Goal: Information Seeking & Learning: Learn about a topic

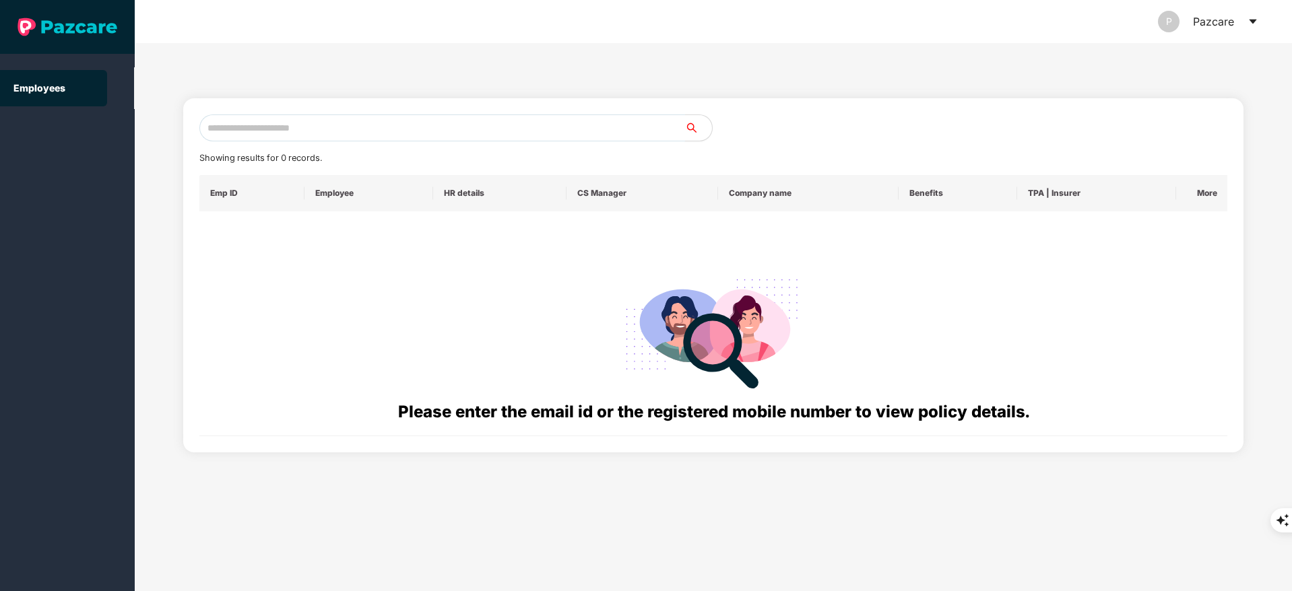
click at [228, 125] on input "text" at bounding box center [442, 127] width 486 height 27
paste input "**********"
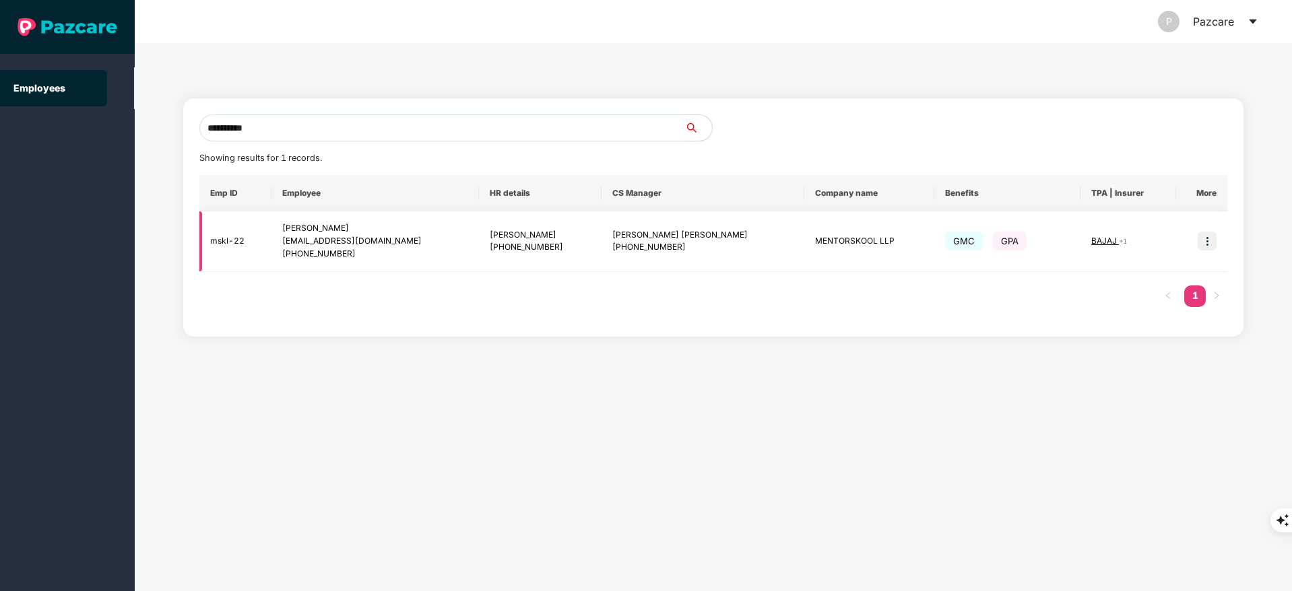
type input "**********"
click at [1207, 238] on img at bounding box center [1206, 241] width 19 height 19
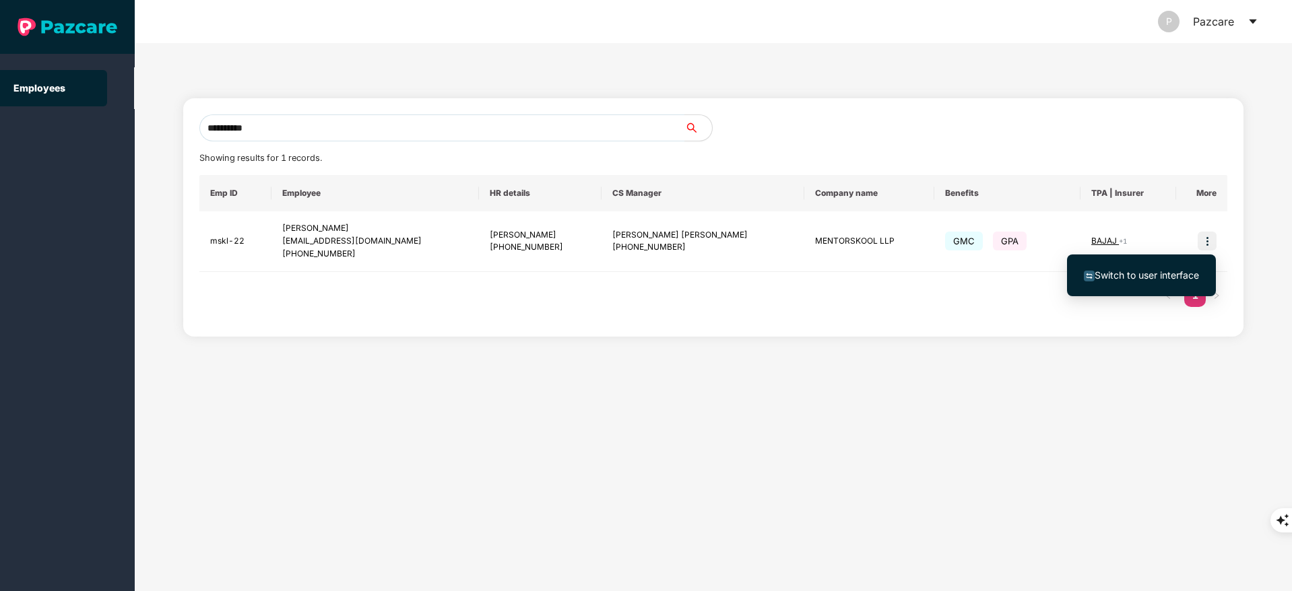
click at [1185, 275] on span "Switch to user interface" at bounding box center [1146, 274] width 104 height 11
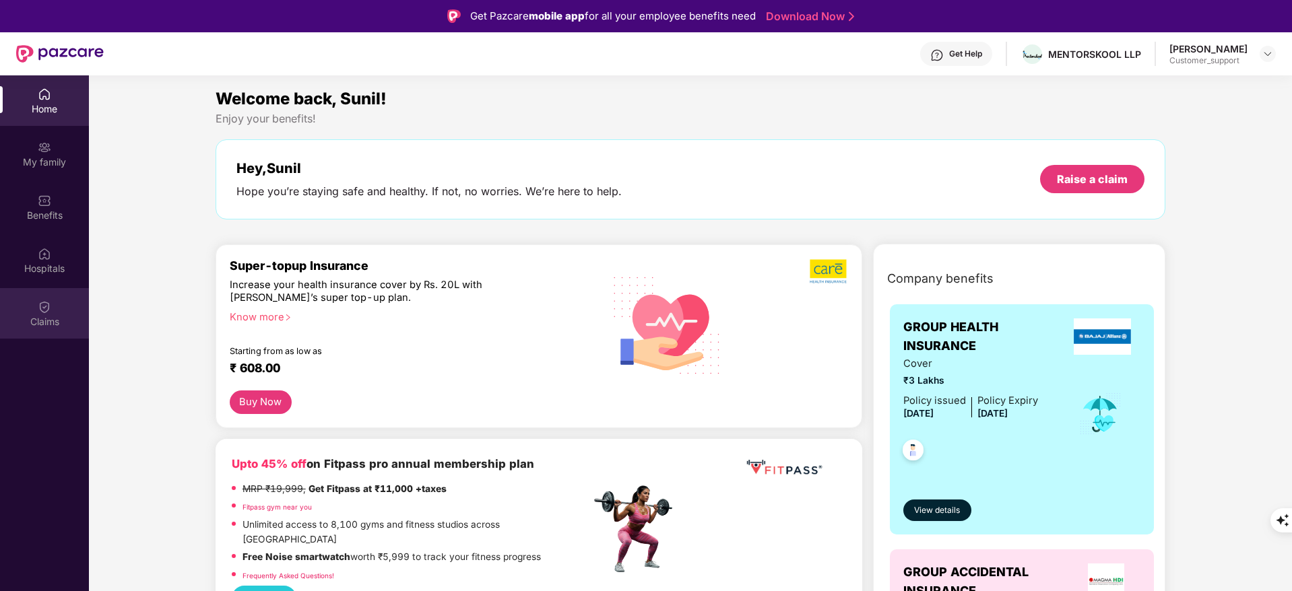
click at [53, 315] on div "Claims" at bounding box center [44, 321] width 89 height 13
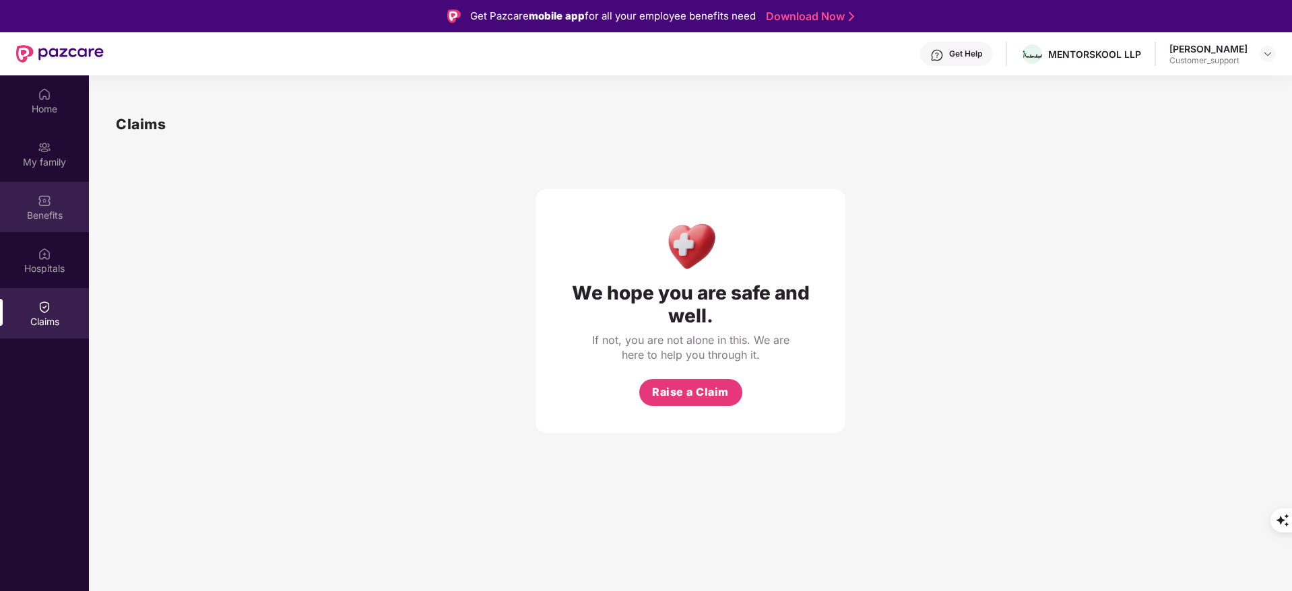
click at [33, 211] on div "Benefits" at bounding box center [44, 215] width 89 height 13
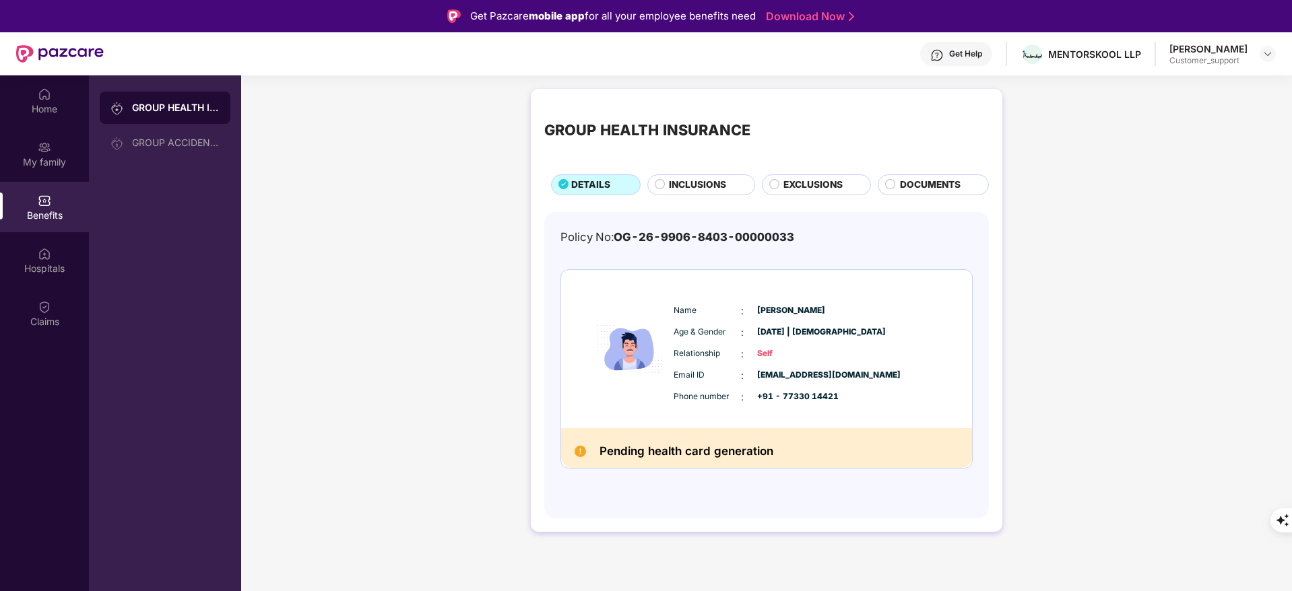
click at [712, 183] on span "INCLUSIONS" at bounding box center [697, 185] width 57 height 15
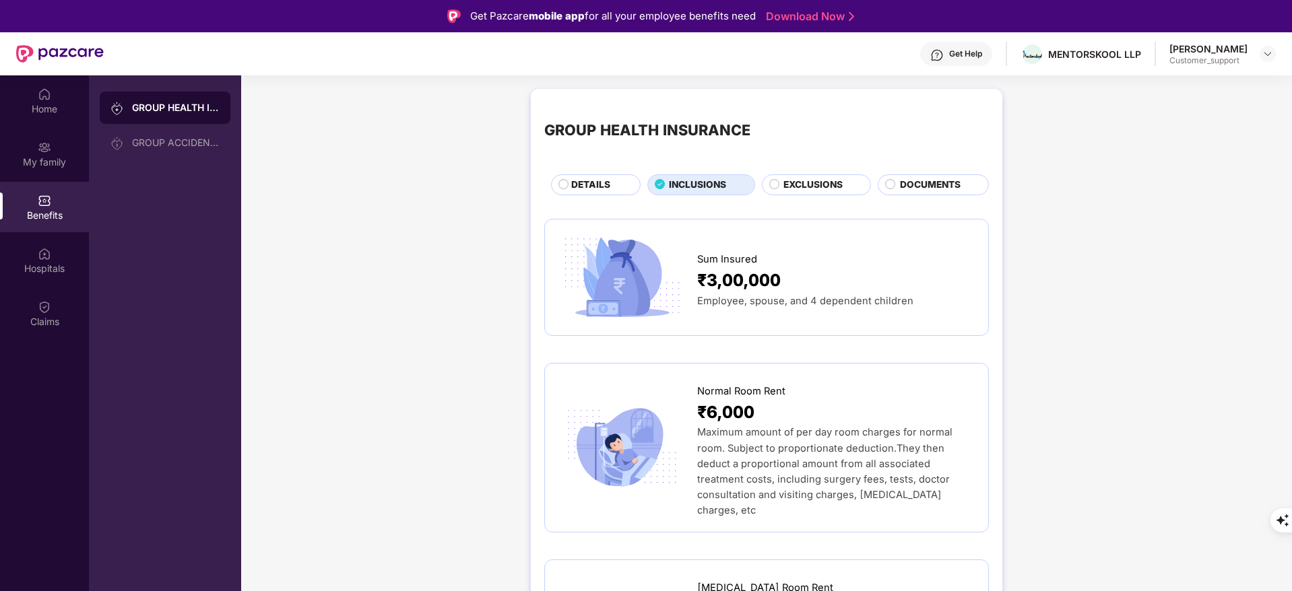
click at [604, 180] on span "DETAILS" at bounding box center [590, 185] width 39 height 15
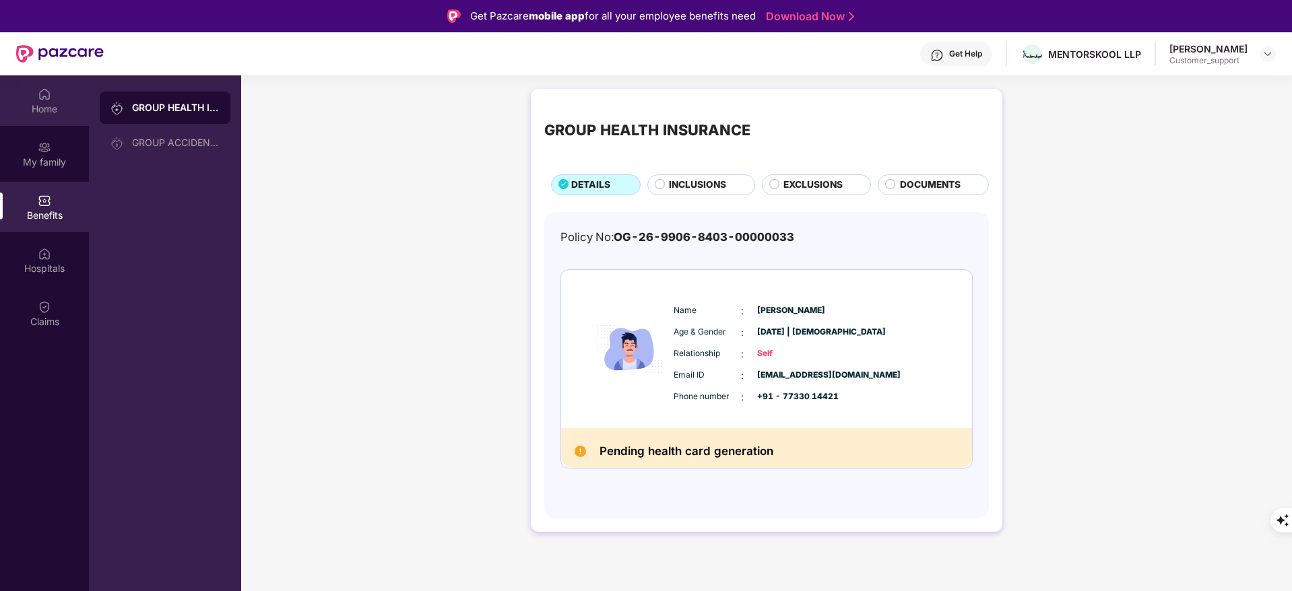
click at [44, 99] on img at bounding box center [44, 94] width 13 height 13
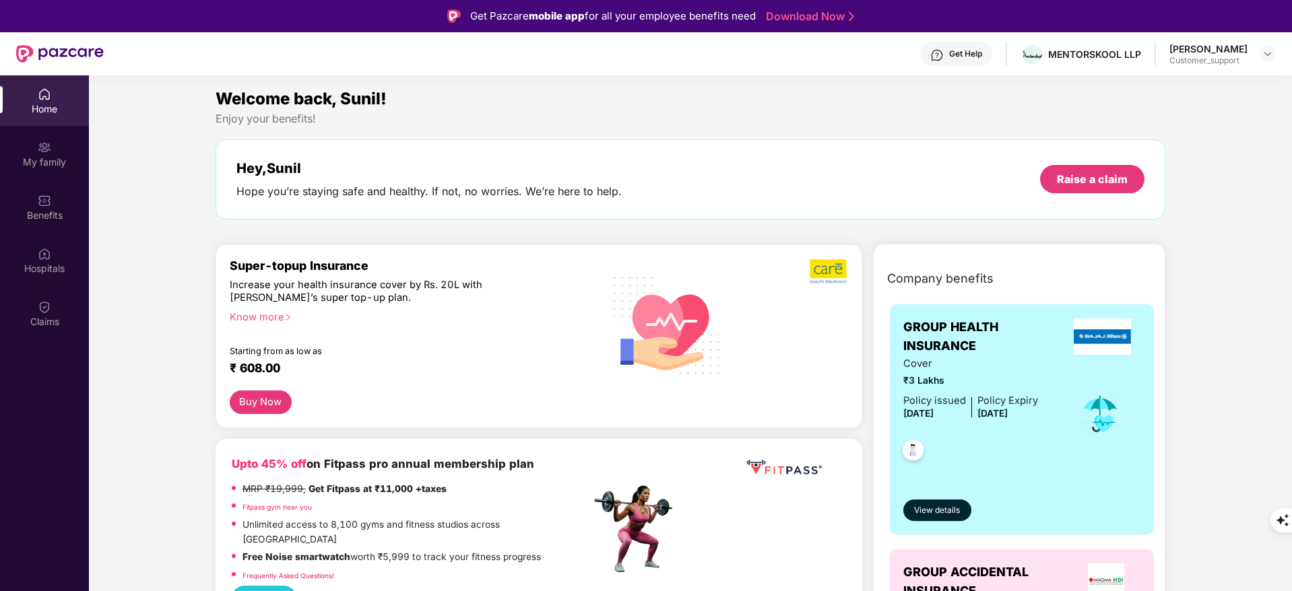
click at [44, 99] on img at bounding box center [44, 94] width 13 height 13
click at [36, 186] on div "Benefits" at bounding box center [44, 207] width 89 height 51
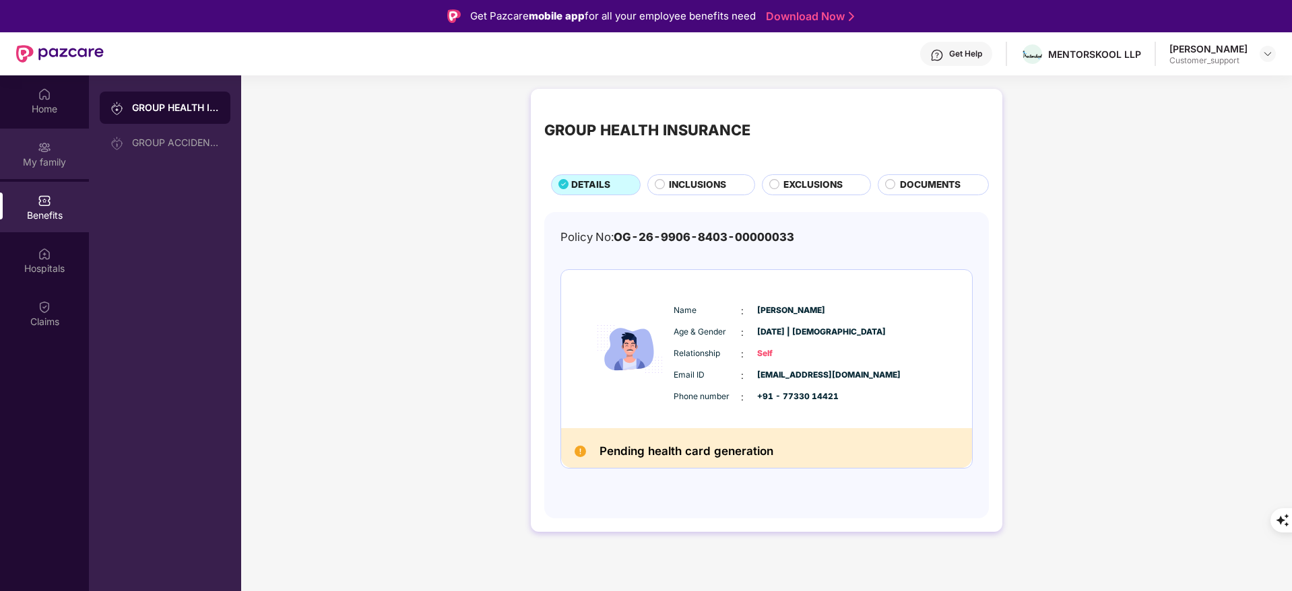
click at [33, 143] on div "My family" at bounding box center [44, 154] width 89 height 51
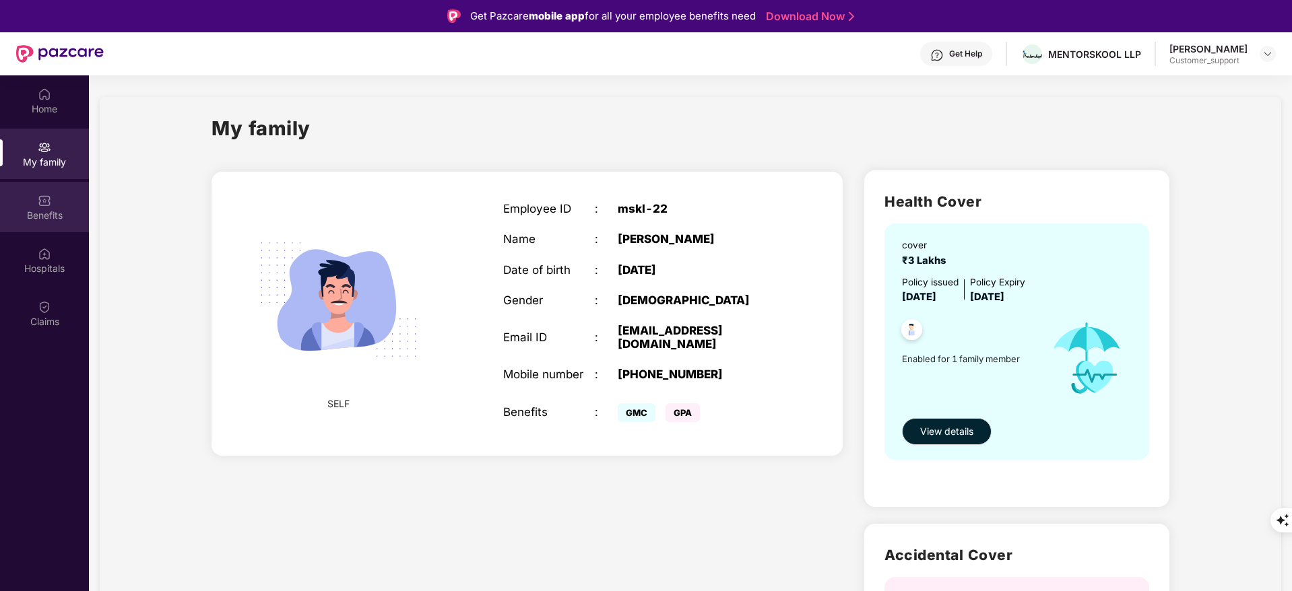
click at [44, 199] on img at bounding box center [44, 200] width 13 height 13
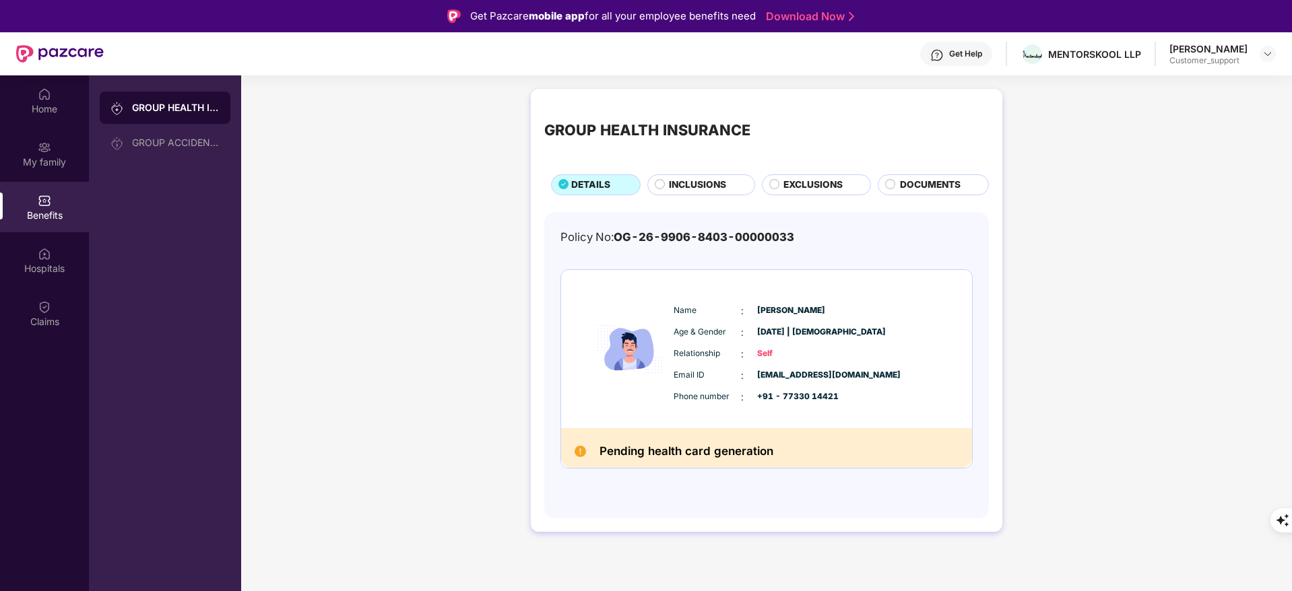
click at [670, 172] on div "GROUP HEALTH INSURANCE DETAILS INCLUSIONS EXCLUSIONS DOCUMENTS" at bounding box center [766, 148] width 444 height 93
click at [677, 180] on span "INCLUSIONS" at bounding box center [697, 185] width 57 height 15
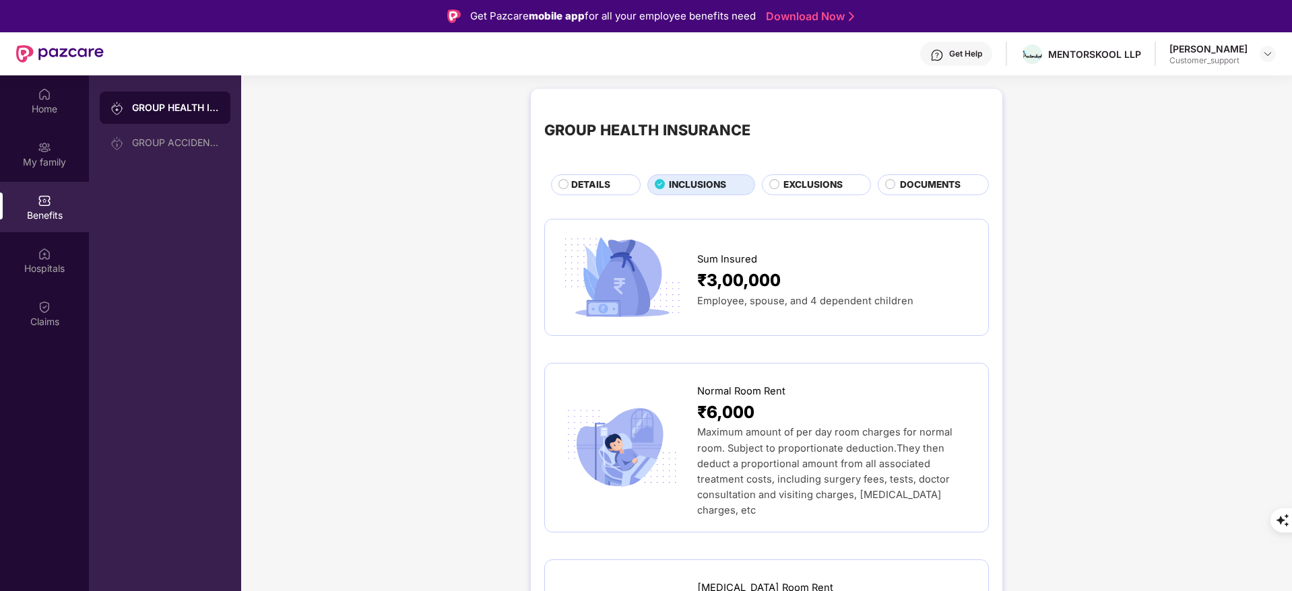
click at [572, 178] on span "DETAILS" at bounding box center [590, 185] width 39 height 15
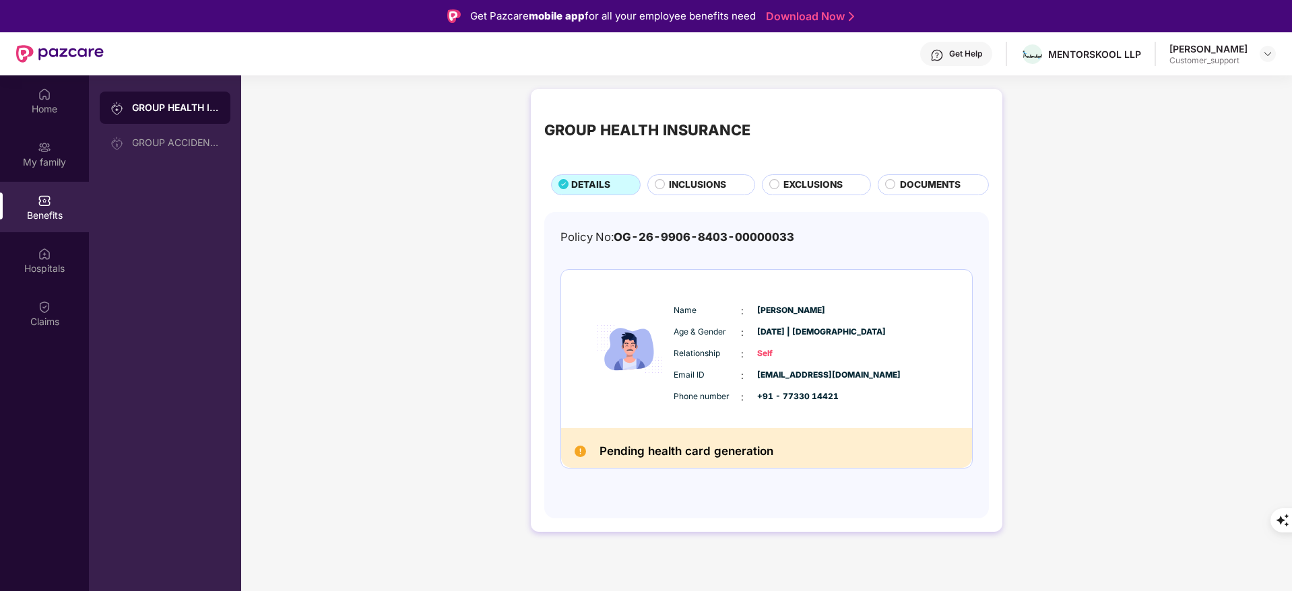
click at [958, 51] on div "Get Help" at bounding box center [965, 53] width 33 height 11
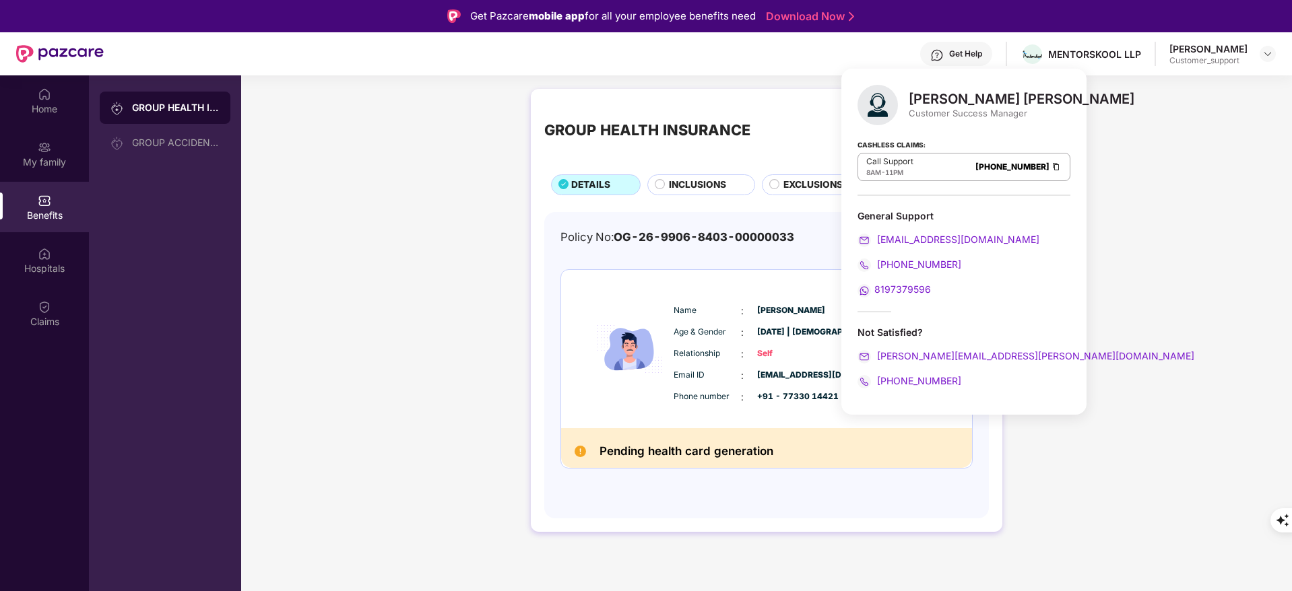
click at [1147, 187] on div "GROUP HEALTH INSURANCE DETAILS INCLUSIONS EXCLUSIONS DOCUMENTS Policy No: OG-26…" at bounding box center [766, 317] width 1051 height 470
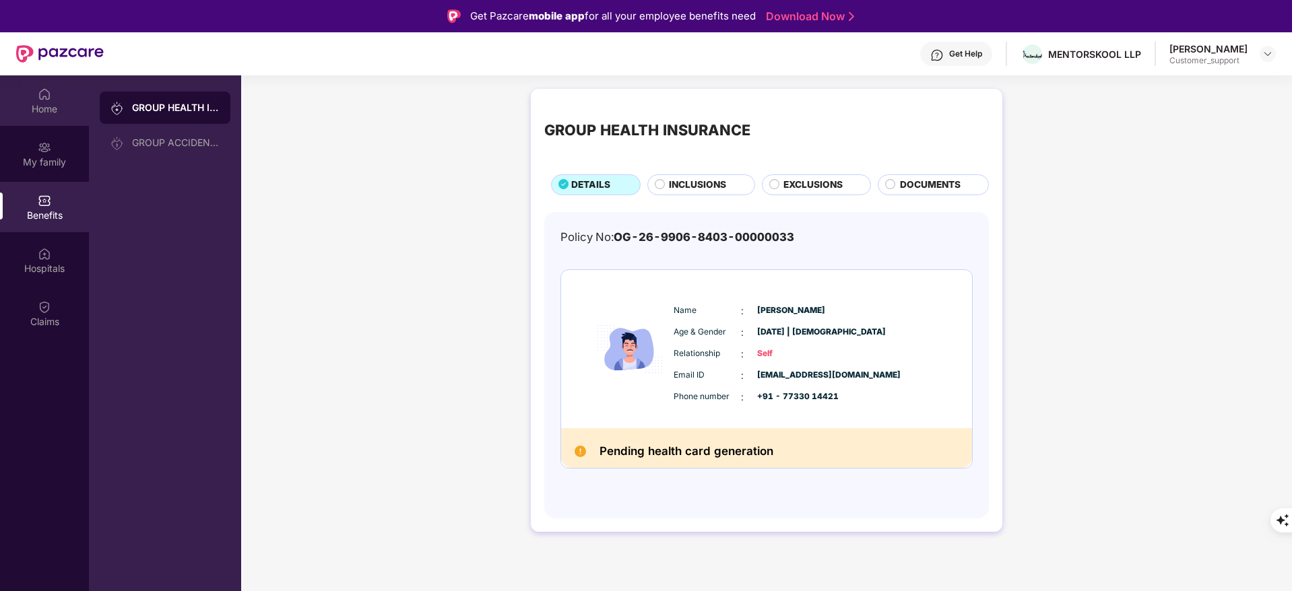
click at [33, 104] on div "Home" at bounding box center [44, 108] width 89 height 13
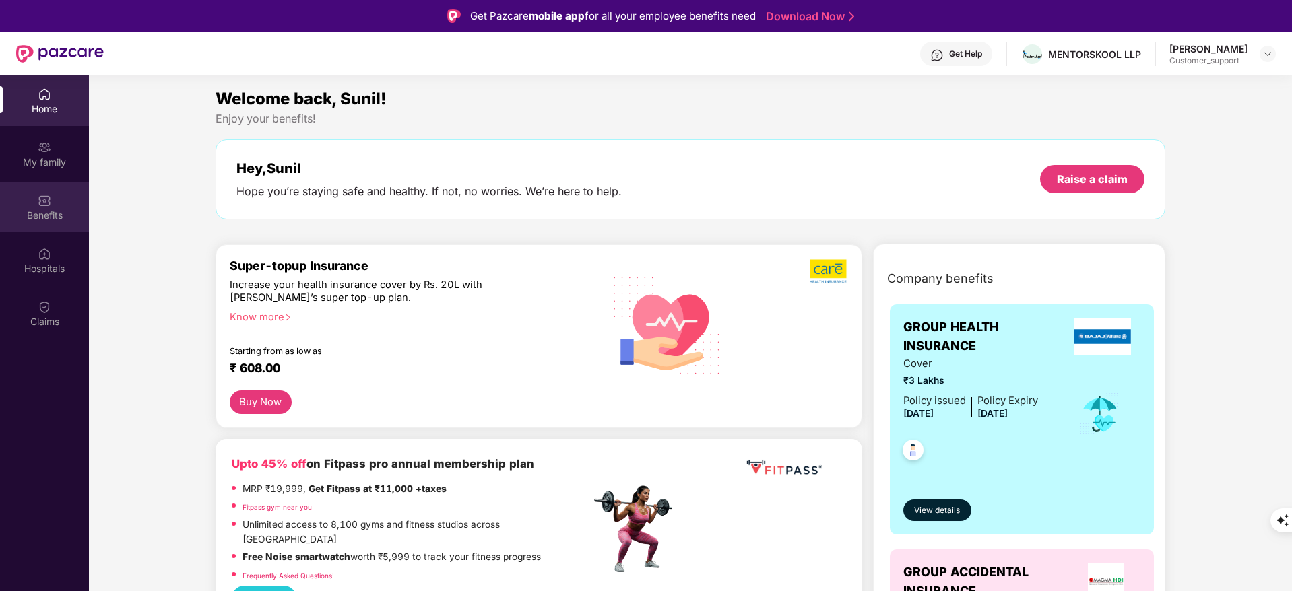
click at [34, 209] on div "Benefits" at bounding box center [44, 215] width 89 height 13
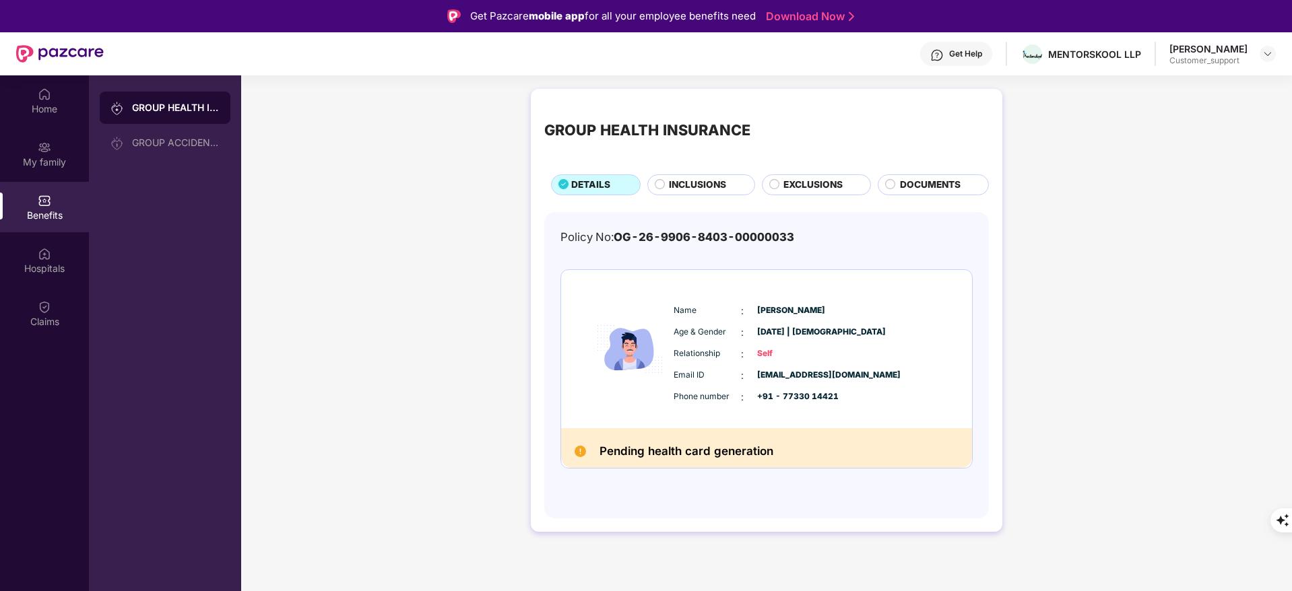
click at [710, 181] on span "INCLUSIONS" at bounding box center [697, 185] width 57 height 15
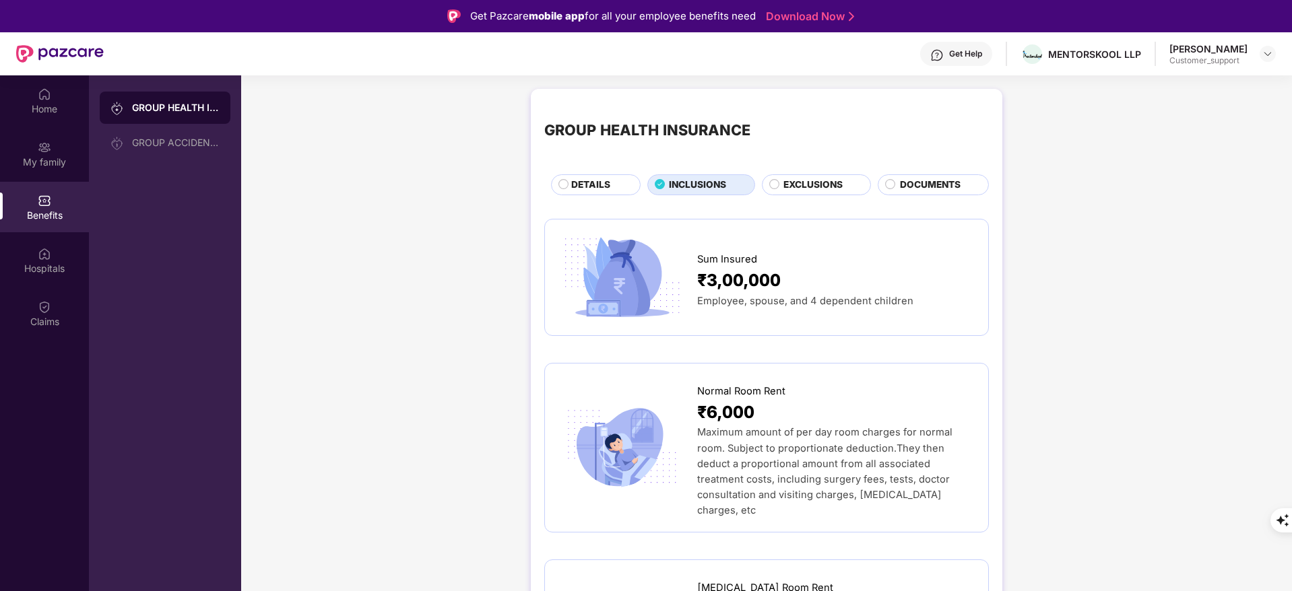
click at [578, 184] on span "DETAILS" at bounding box center [590, 185] width 39 height 15
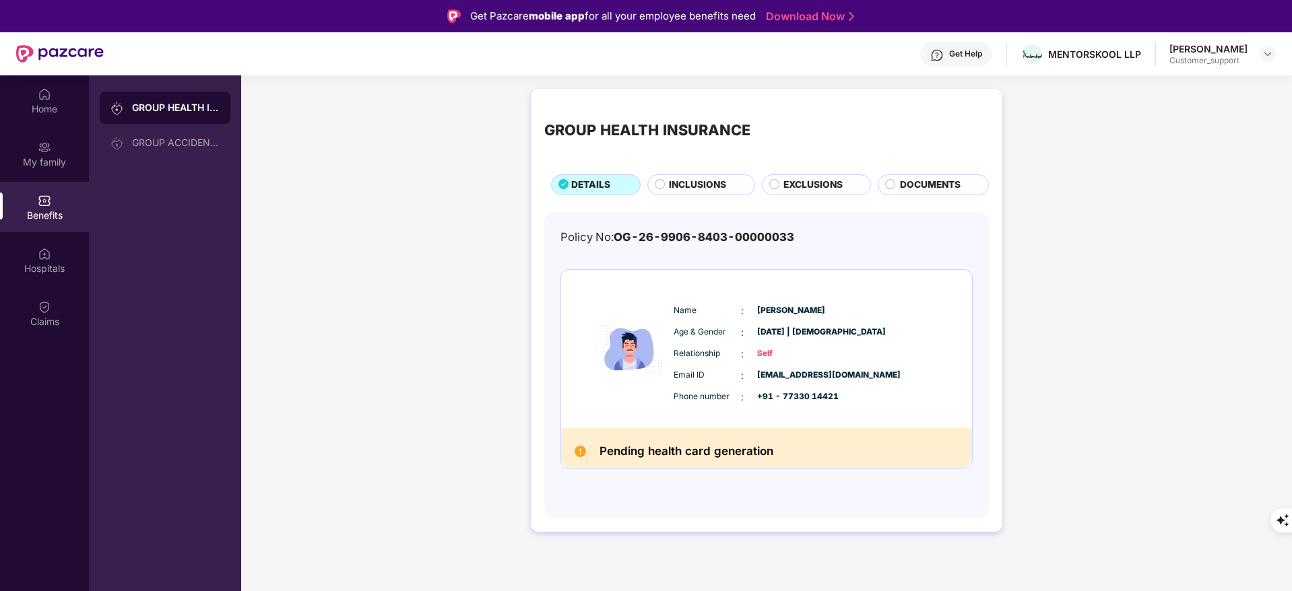
click at [682, 181] on span "INCLUSIONS" at bounding box center [697, 185] width 57 height 15
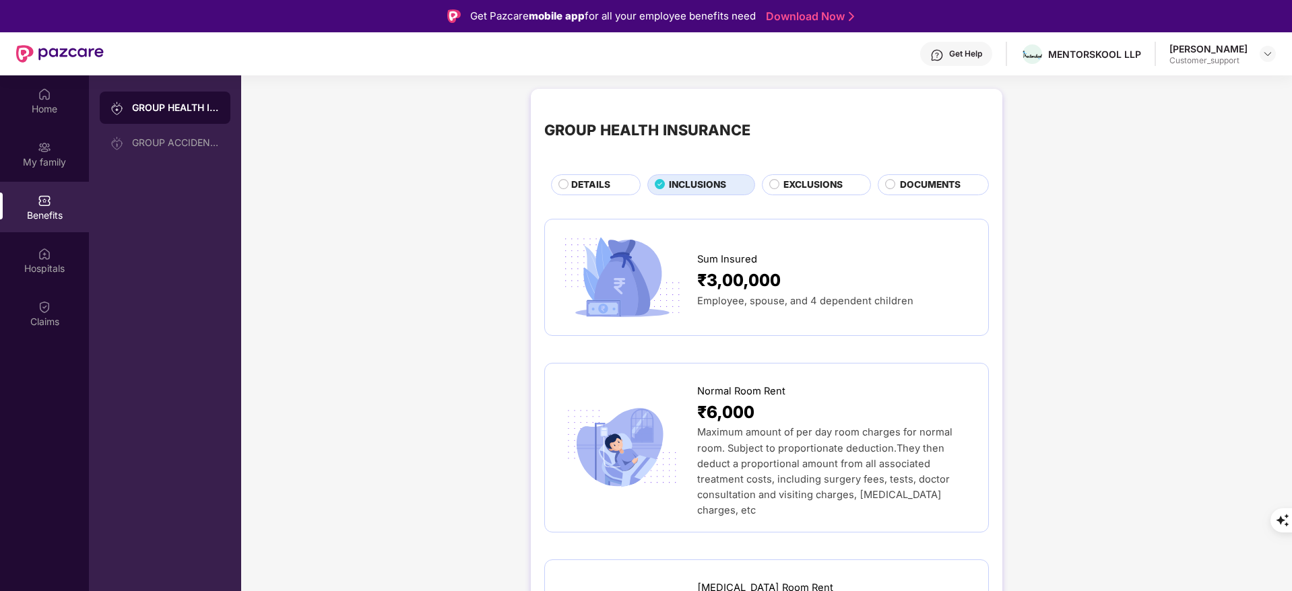
click at [572, 174] on div "DETAILS" at bounding box center [596, 184] width 90 height 21
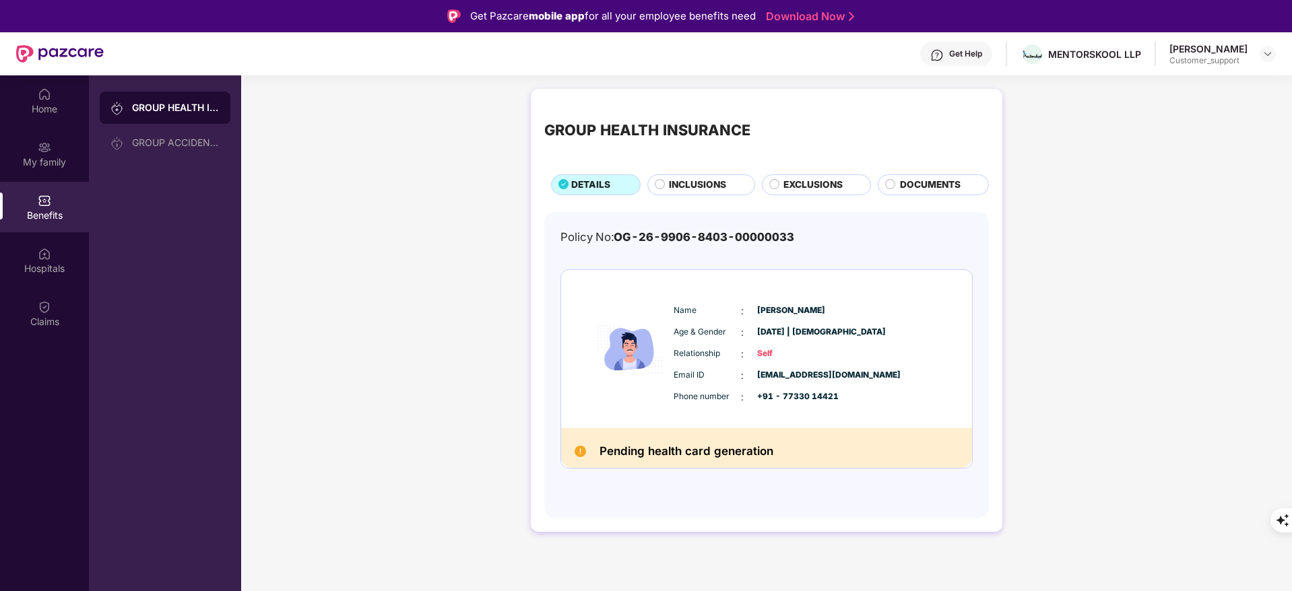
click at [680, 181] on span "INCLUSIONS" at bounding box center [697, 185] width 57 height 15
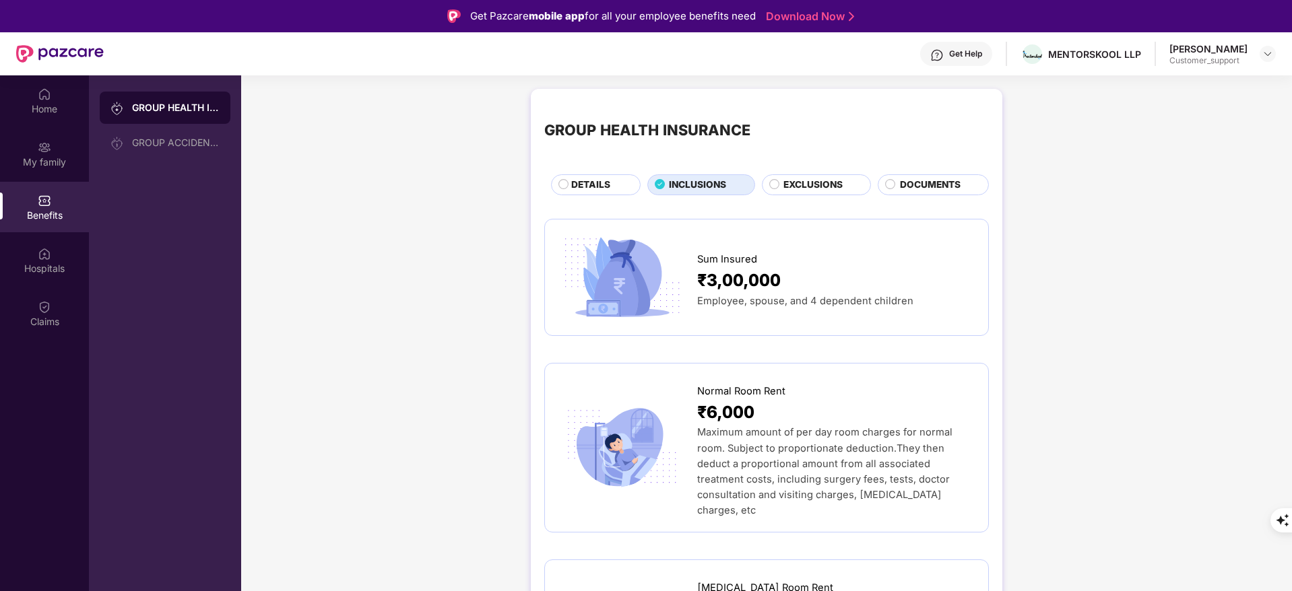
click at [572, 186] on span "DETAILS" at bounding box center [590, 185] width 39 height 15
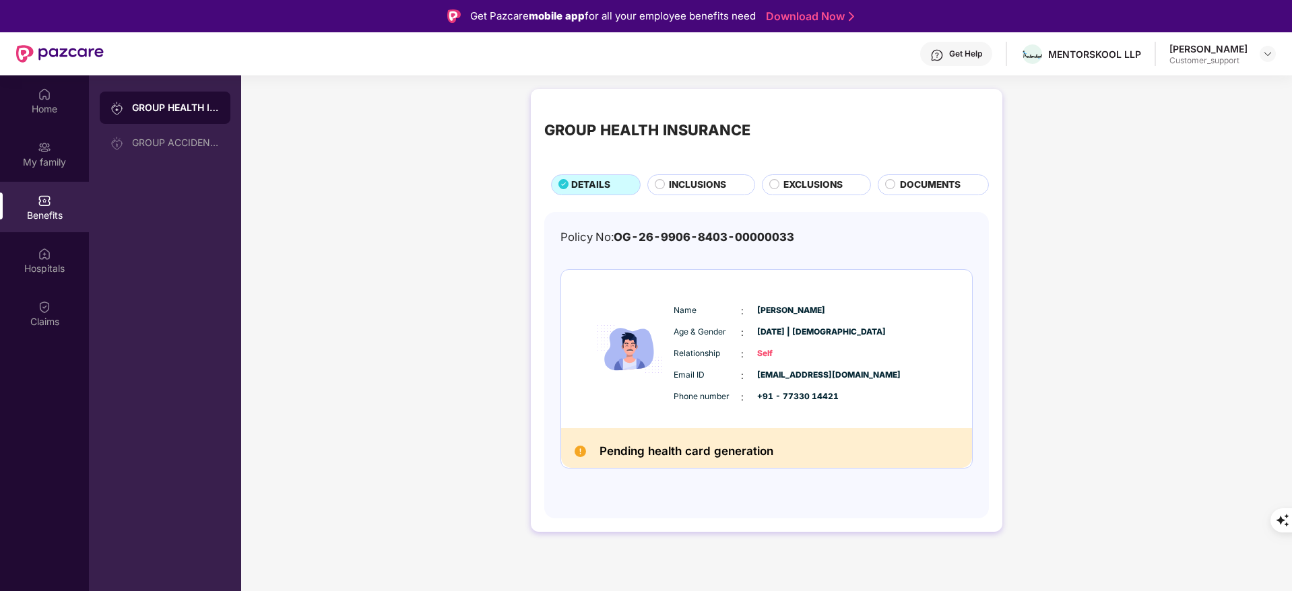
click at [698, 182] on span "INCLUSIONS" at bounding box center [697, 185] width 57 height 15
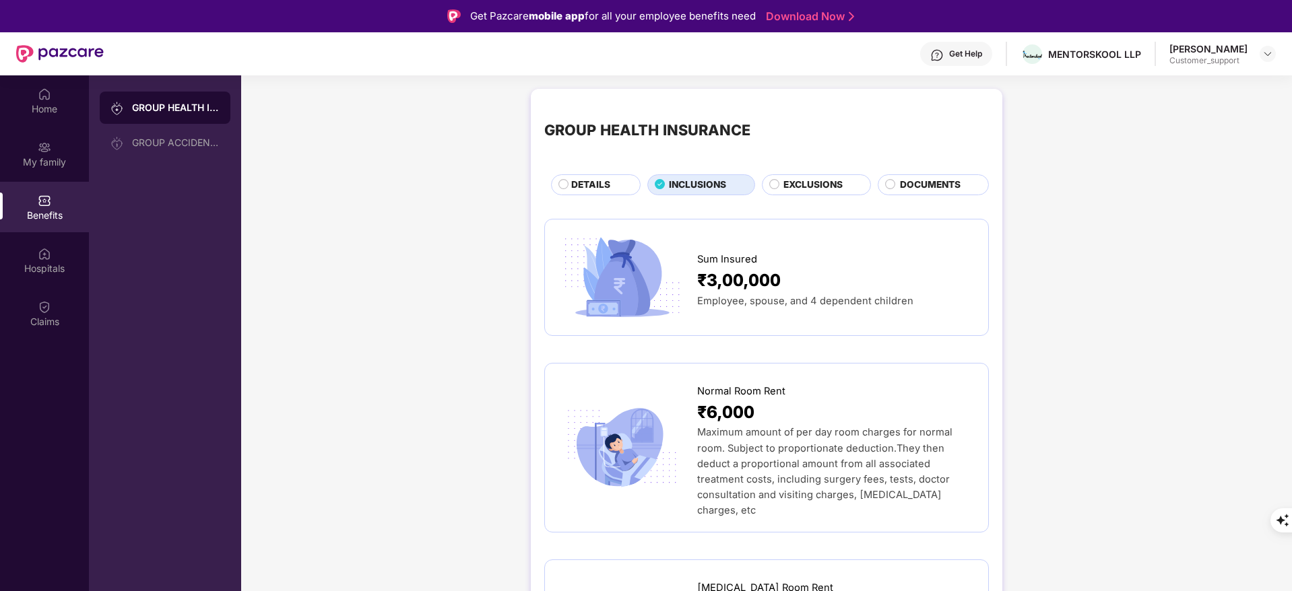
click at [588, 183] on span "DETAILS" at bounding box center [590, 185] width 39 height 15
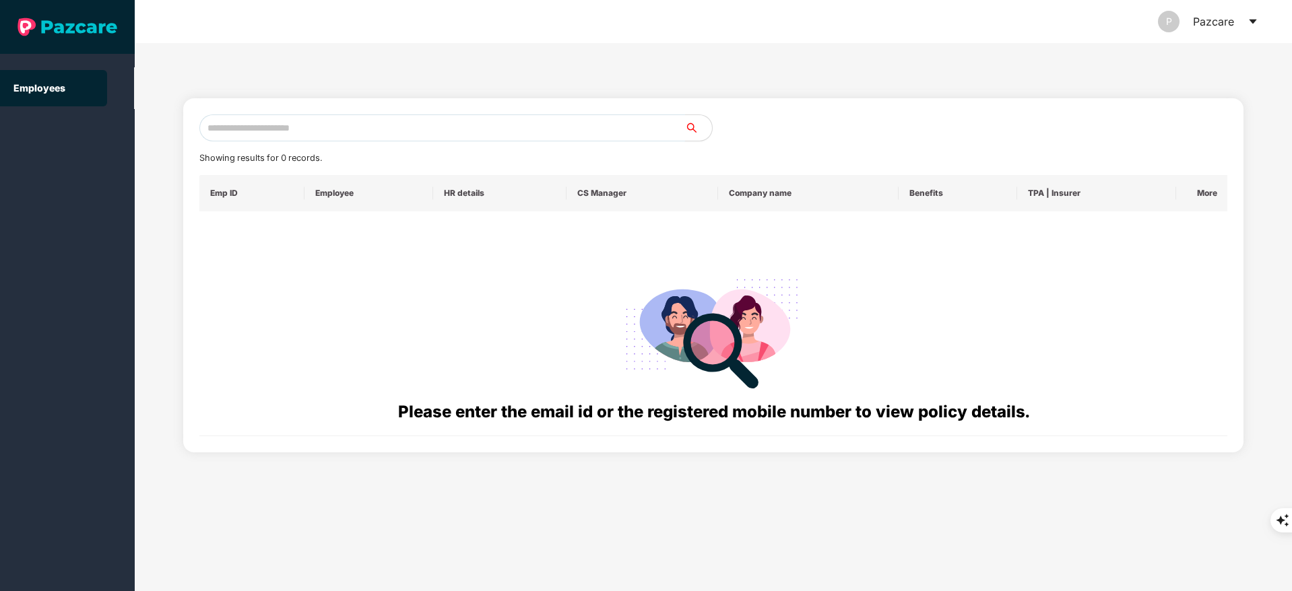
click at [360, 123] on input "text" at bounding box center [442, 127] width 486 height 27
paste input "**********"
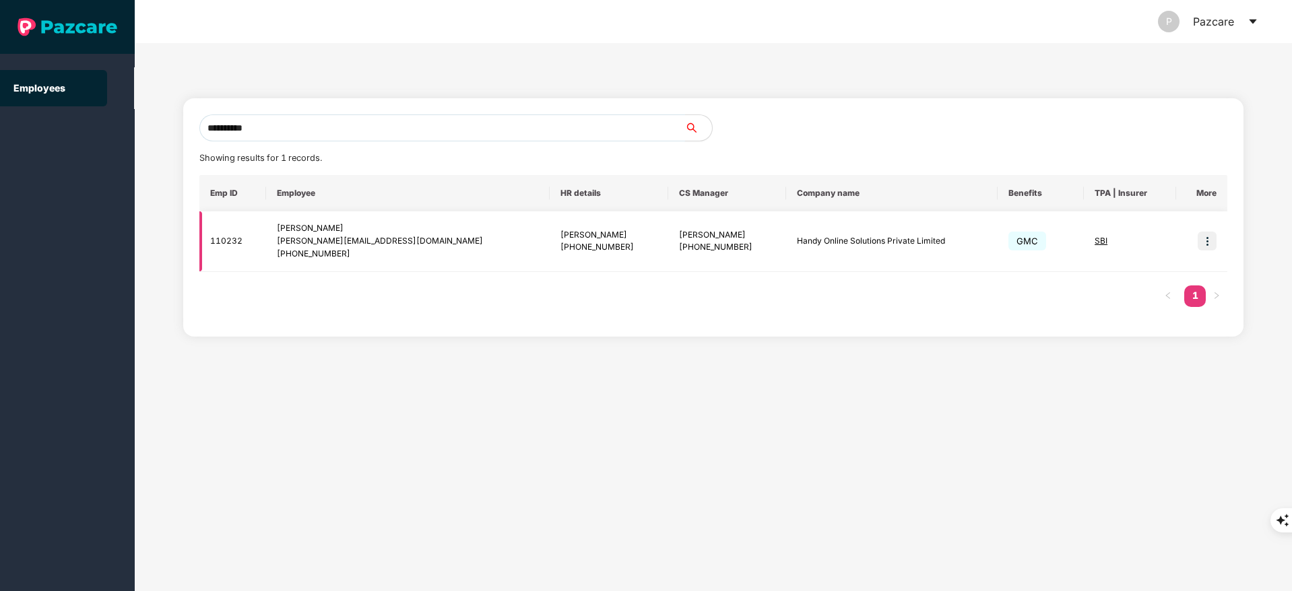
type input "**********"
click at [1209, 234] on img at bounding box center [1206, 241] width 19 height 19
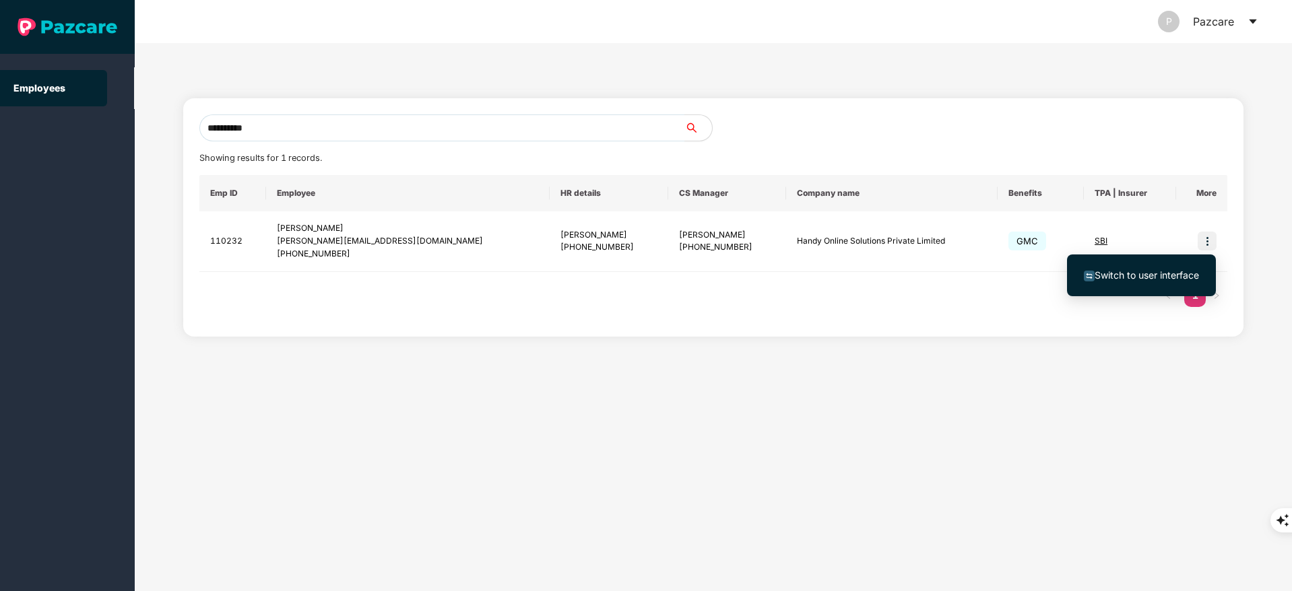
click at [1173, 285] on li "Switch to user interface" at bounding box center [1141, 275] width 149 height 28
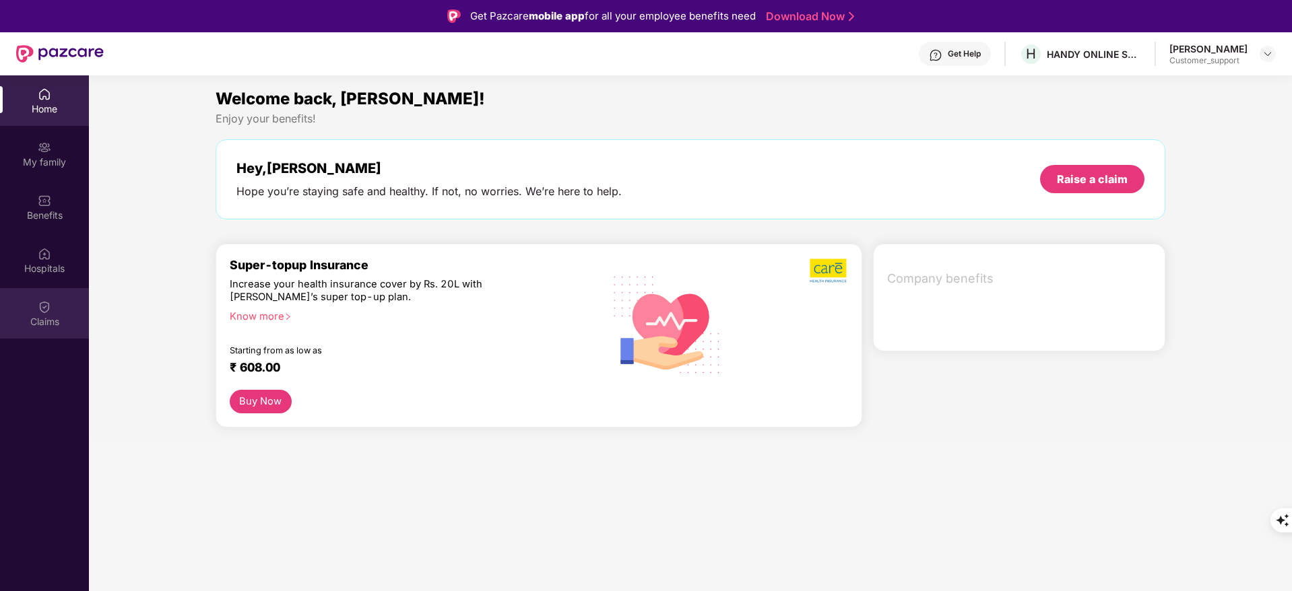
click at [48, 321] on div "Claims" at bounding box center [44, 321] width 89 height 13
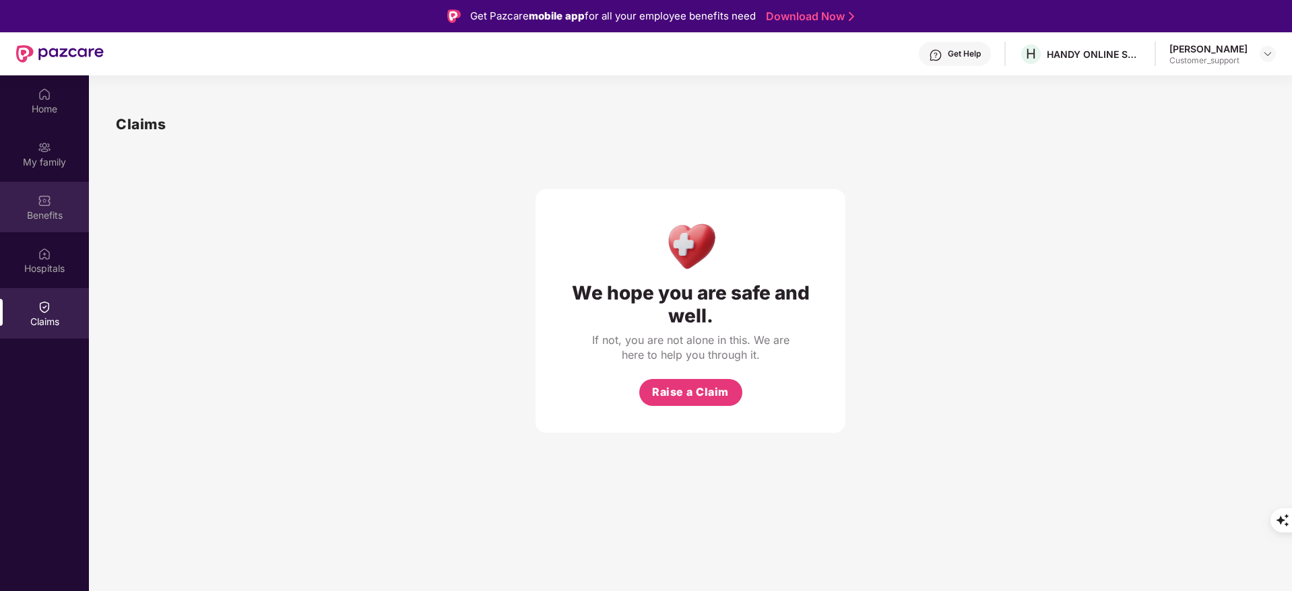
click at [41, 199] on img at bounding box center [44, 200] width 13 height 13
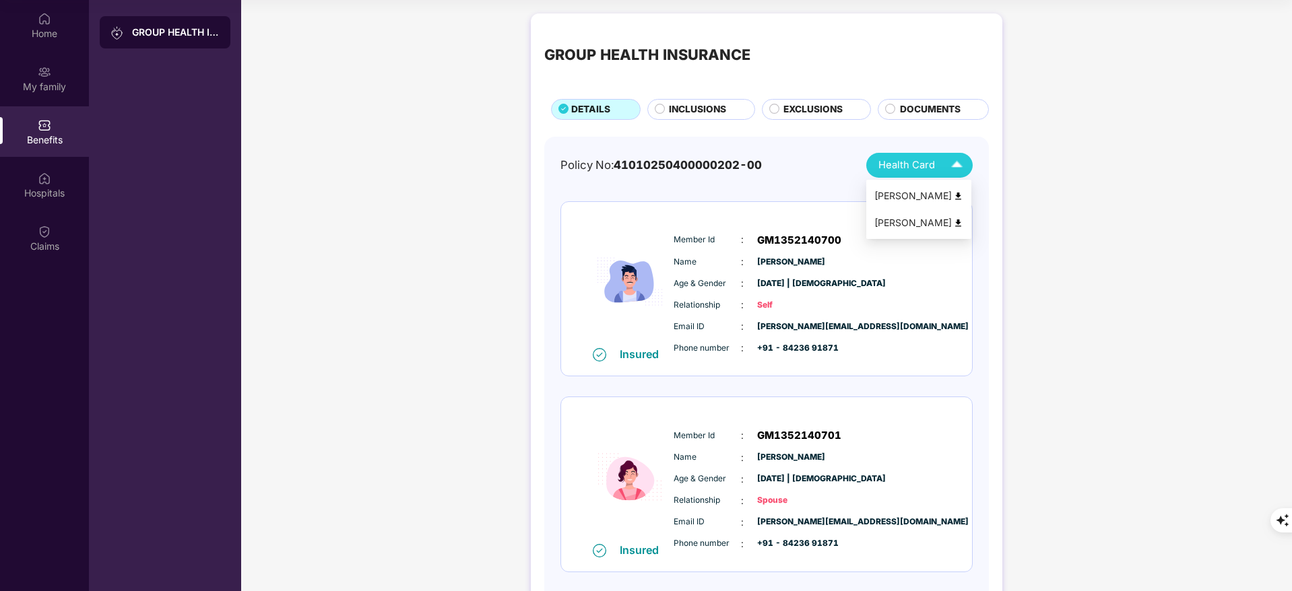
click at [961, 195] on img at bounding box center [958, 196] width 10 height 10
click at [69, 168] on div "Hospitals" at bounding box center [44, 185] width 89 height 51
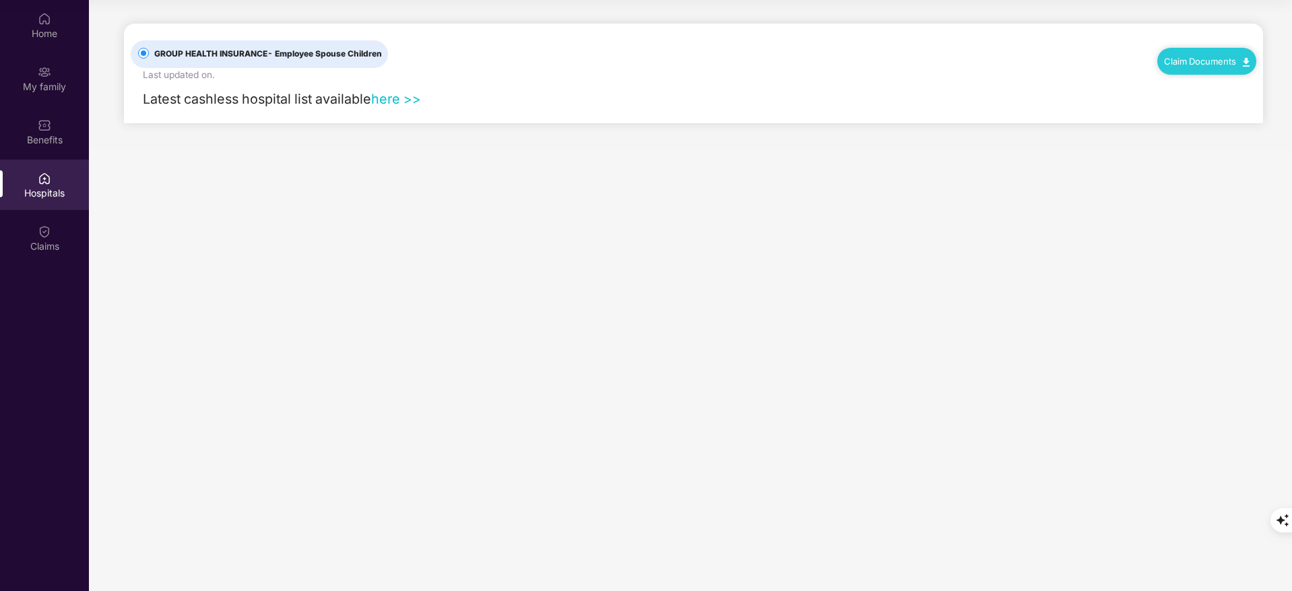
click at [395, 102] on link "here >>" at bounding box center [396, 99] width 50 height 16
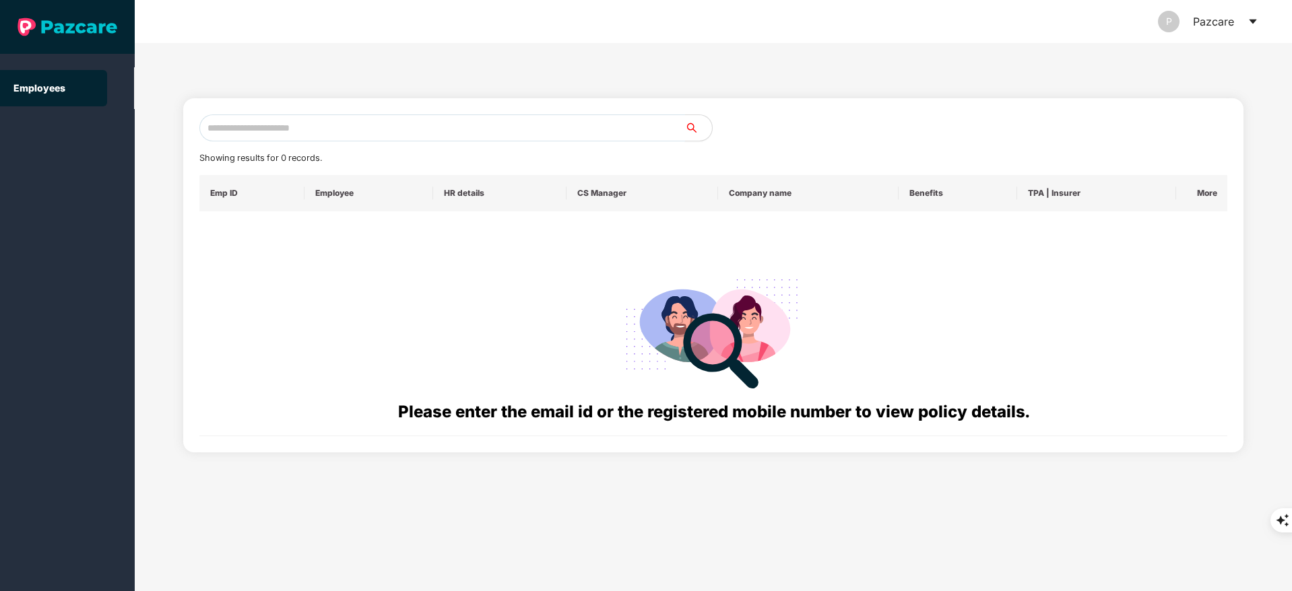
click at [249, 120] on input "text" at bounding box center [442, 127] width 486 height 27
paste input "**********"
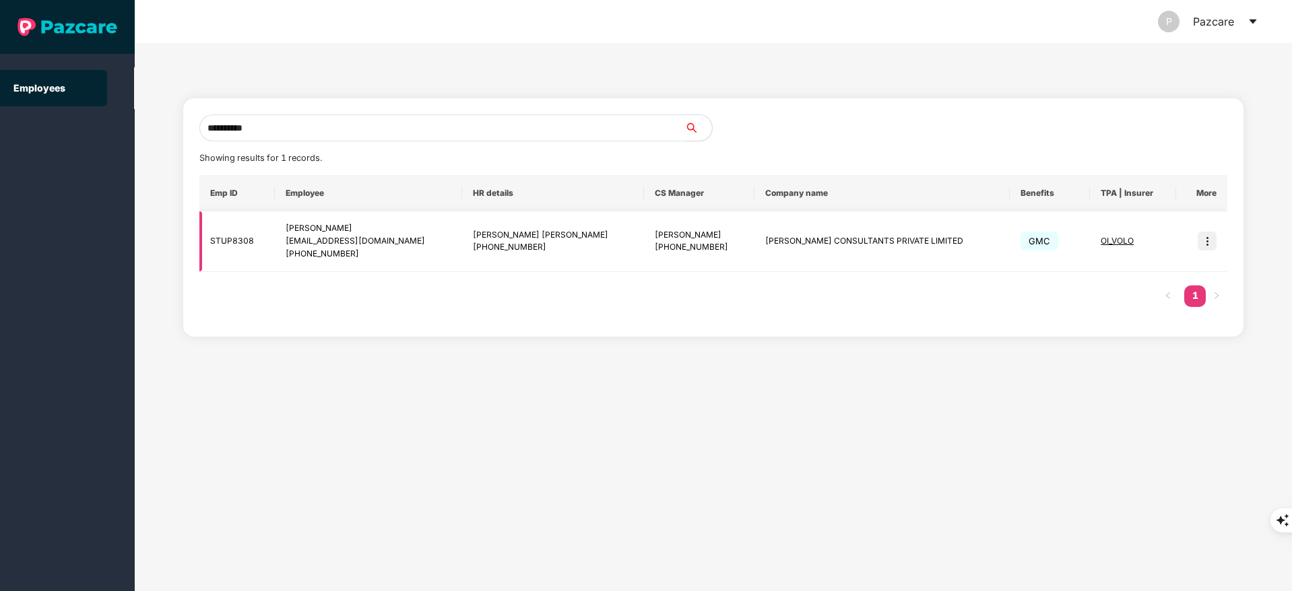
type input "**********"
click at [1212, 244] on img at bounding box center [1206, 241] width 19 height 19
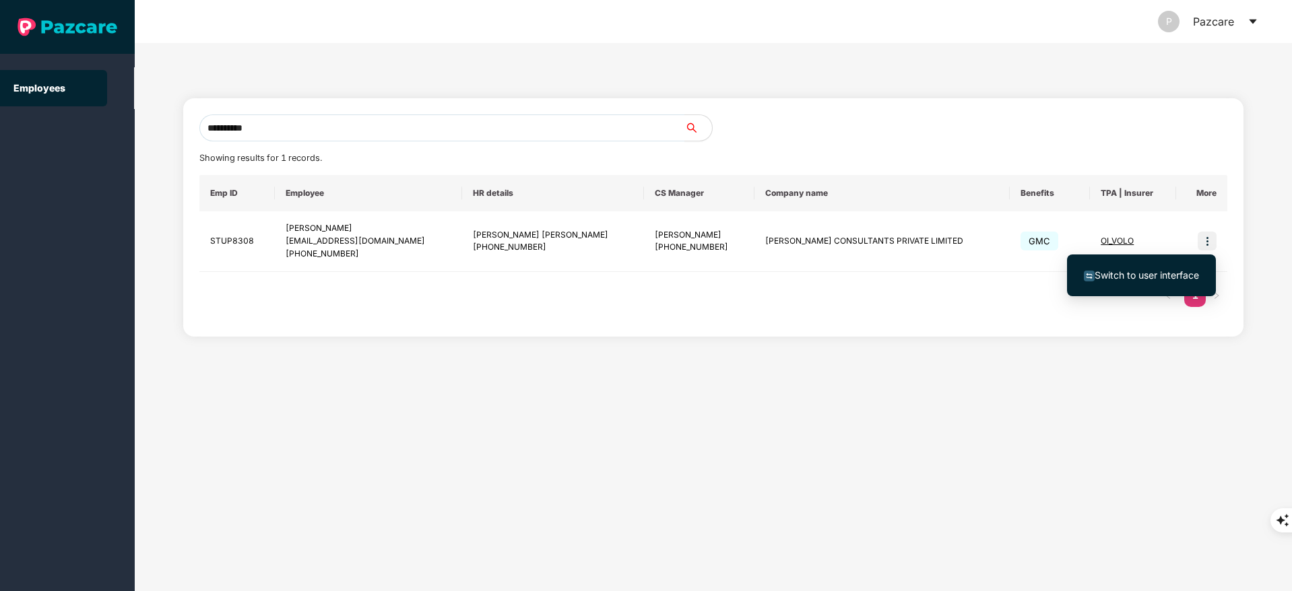
click at [1177, 276] on span "Switch to user interface" at bounding box center [1146, 274] width 104 height 11
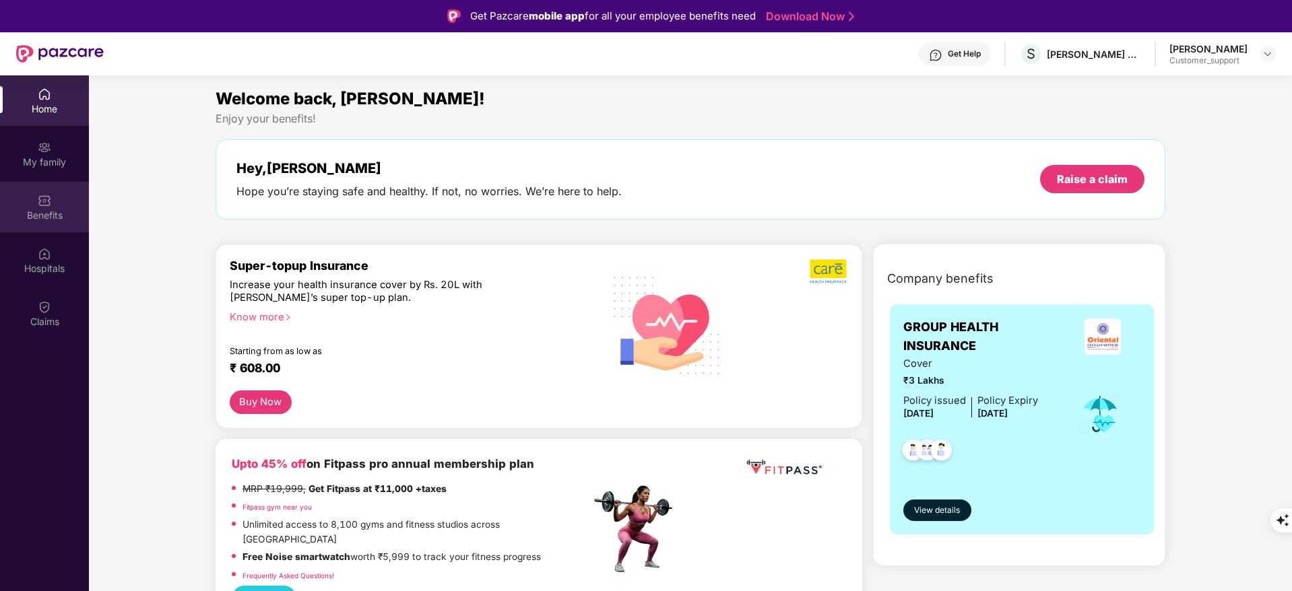
click at [71, 202] on div "Benefits" at bounding box center [44, 207] width 89 height 51
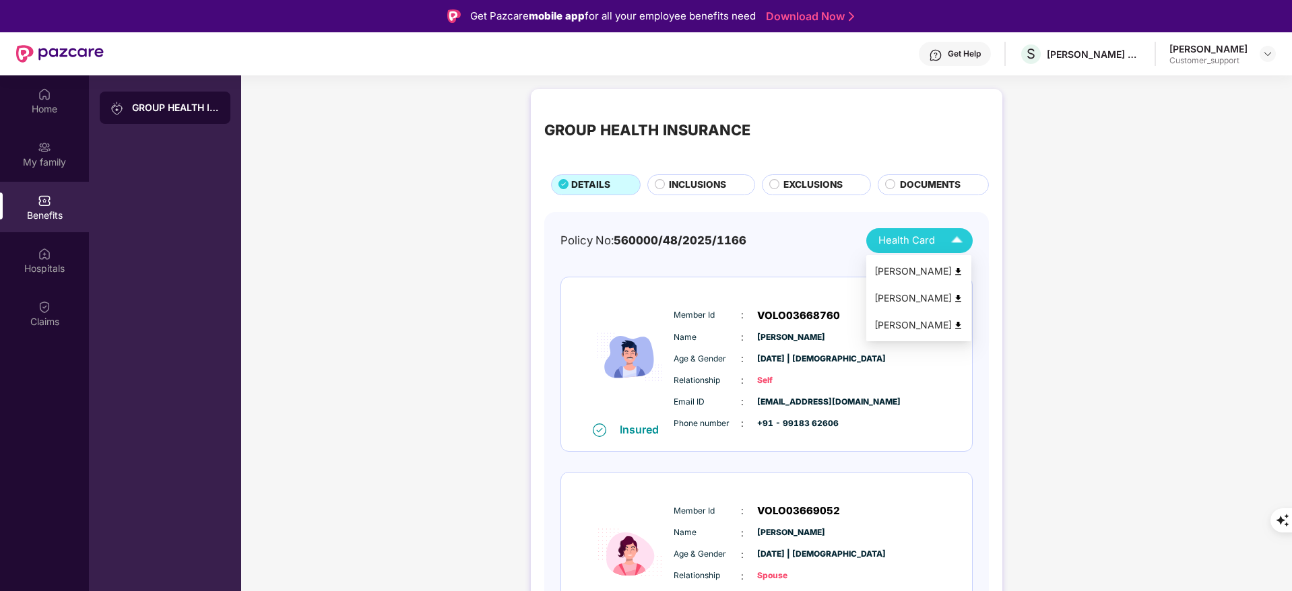
click at [917, 239] on span "Health Card" at bounding box center [906, 240] width 57 height 15
click at [1183, 235] on div "GROUP HEALTH INSURANCE DETAILS INCLUSIONS EXCLUSIONS DOCUMENTS Policy No: 56000…" at bounding box center [766, 504] width 1051 height 844
click at [925, 188] on span "DOCUMENTS" at bounding box center [930, 185] width 61 height 15
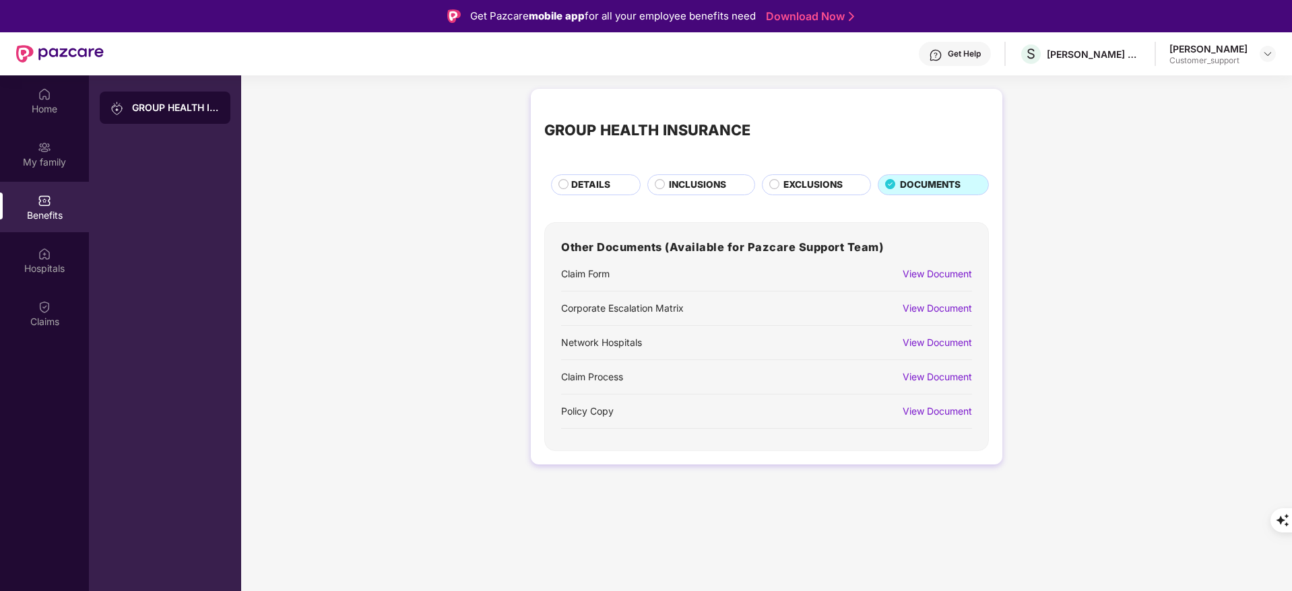
click at [558, 182] on div "DETAILS" at bounding box center [596, 184] width 90 height 21
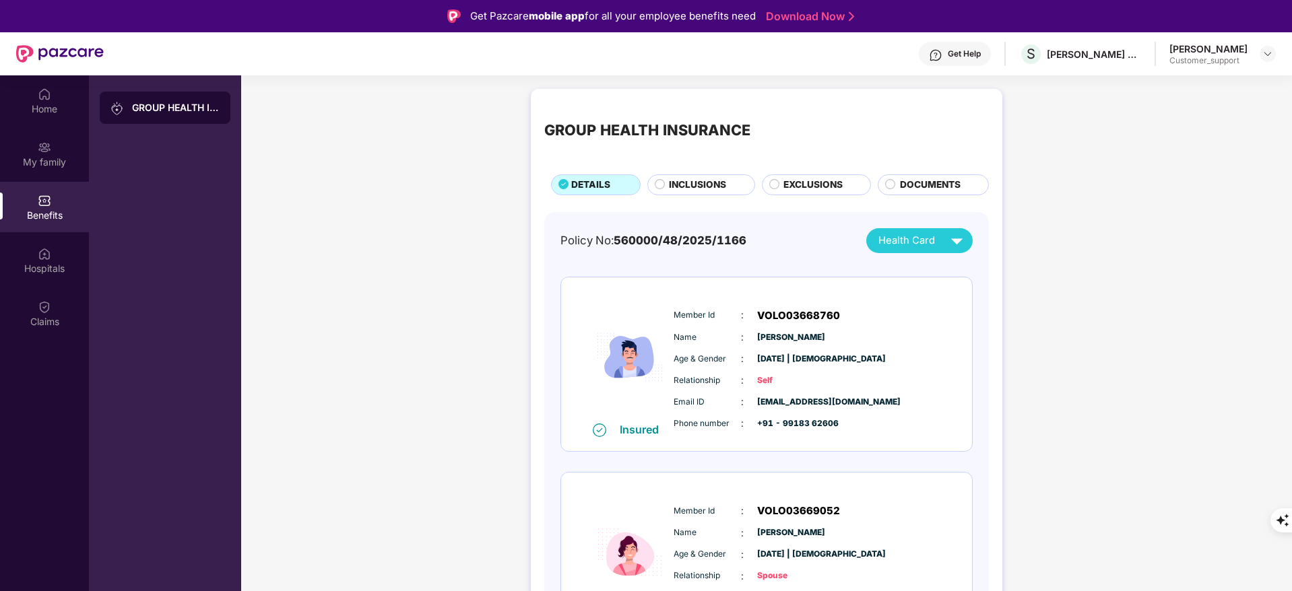
click at [794, 174] on div "EXCLUSIONS" at bounding box center [817, 184] width 110 height 21
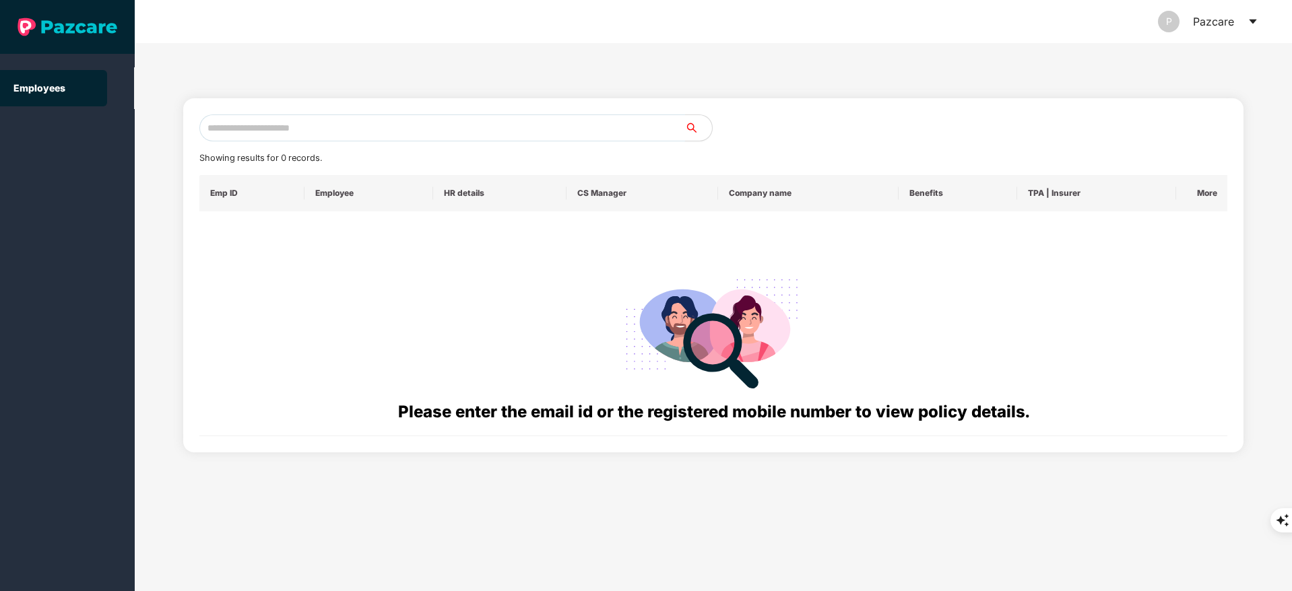
click at [268, 123] on input "text" at bounding box center [442, 127] width 486 height 27
paste input "**********"
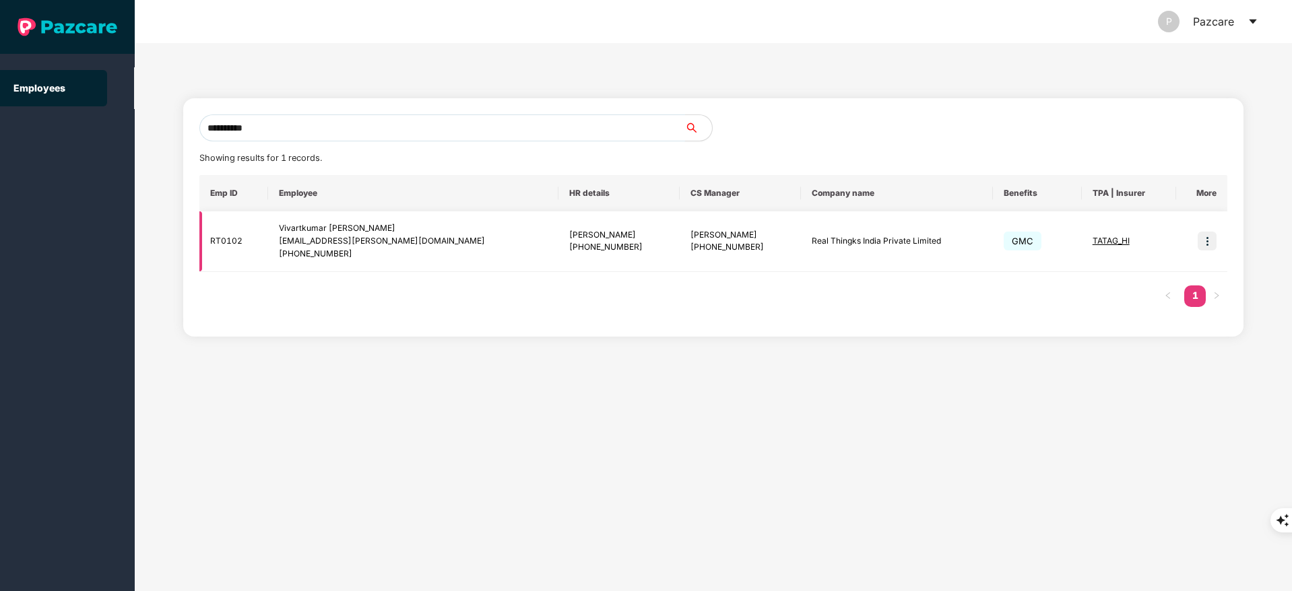
type input "**********"
click at [1211, 233] on img at bounding box center [1206, 241] width 19 height 19
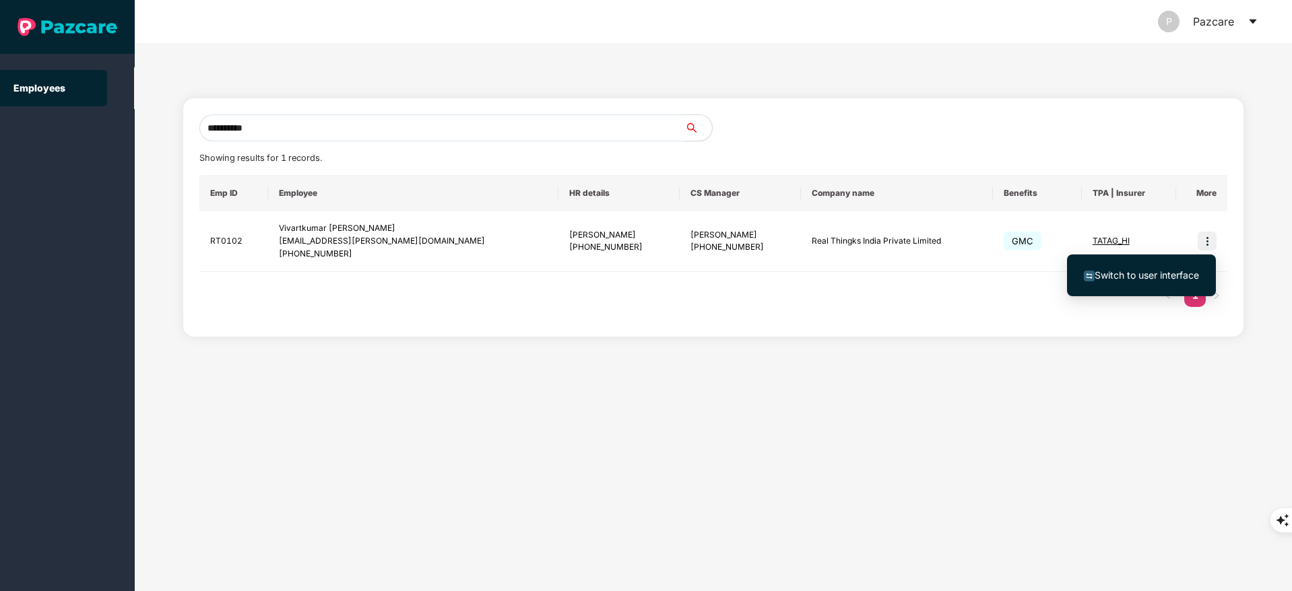
click at [1183, 277] on span "Switch to user interface" at bounding box center [1146, 274] width 104 height 11
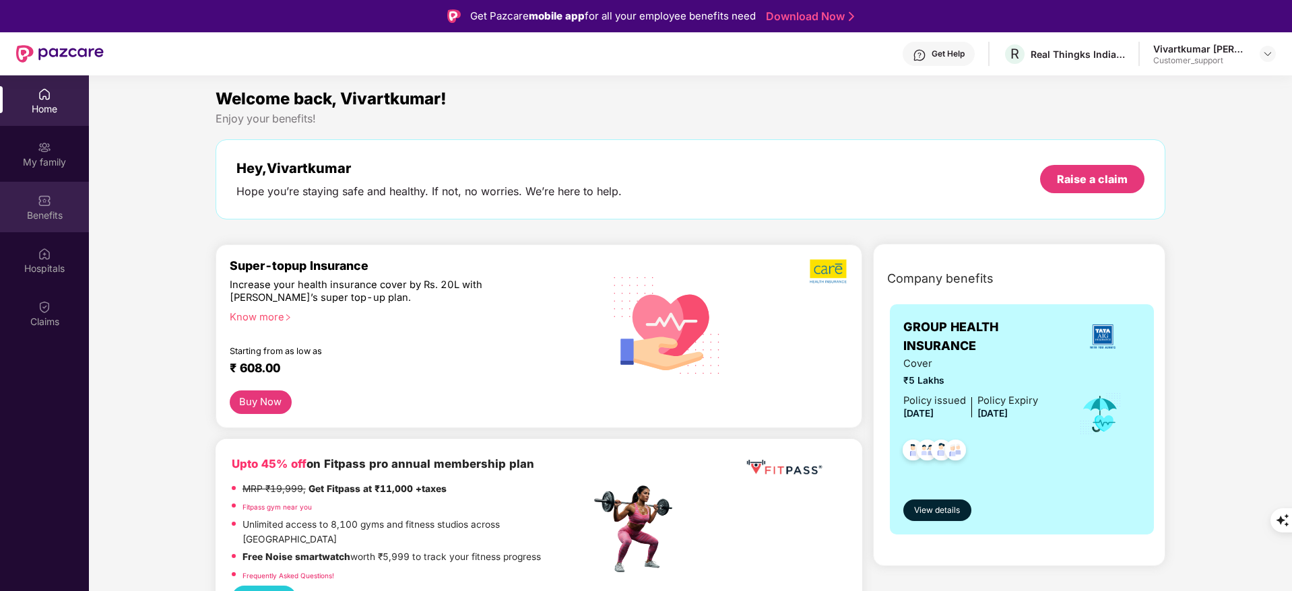
click at [25, 222] on div "Benefits" at bounding box center [44, 207] width 89 height 51
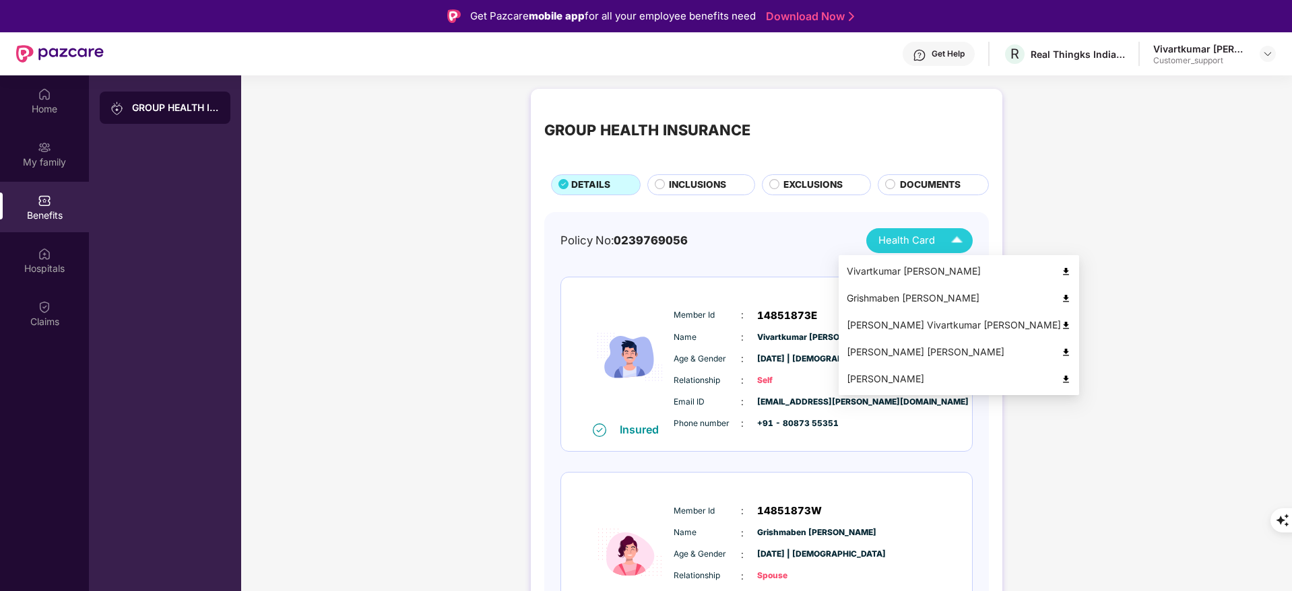
click at [1061, 351] on img at bounding box center [1066, 352] width 10 height 10
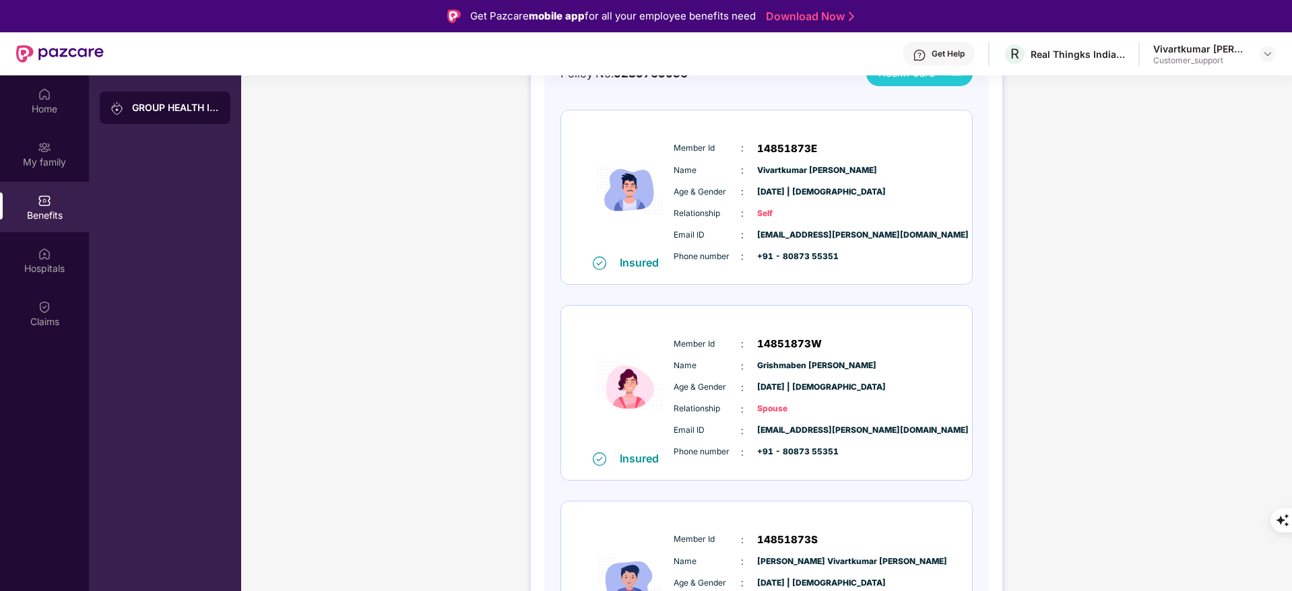
scroll to position [171, 0]
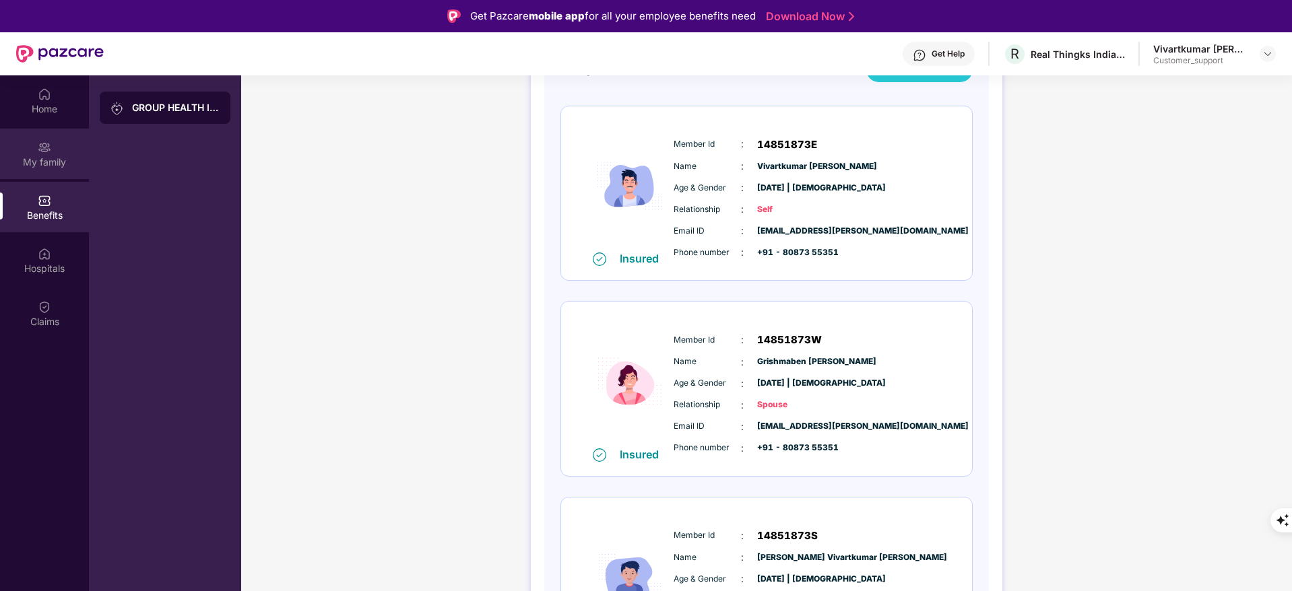
click at [59, 137] on div "My family" at bounding box center [44, 154] width 89 height 51
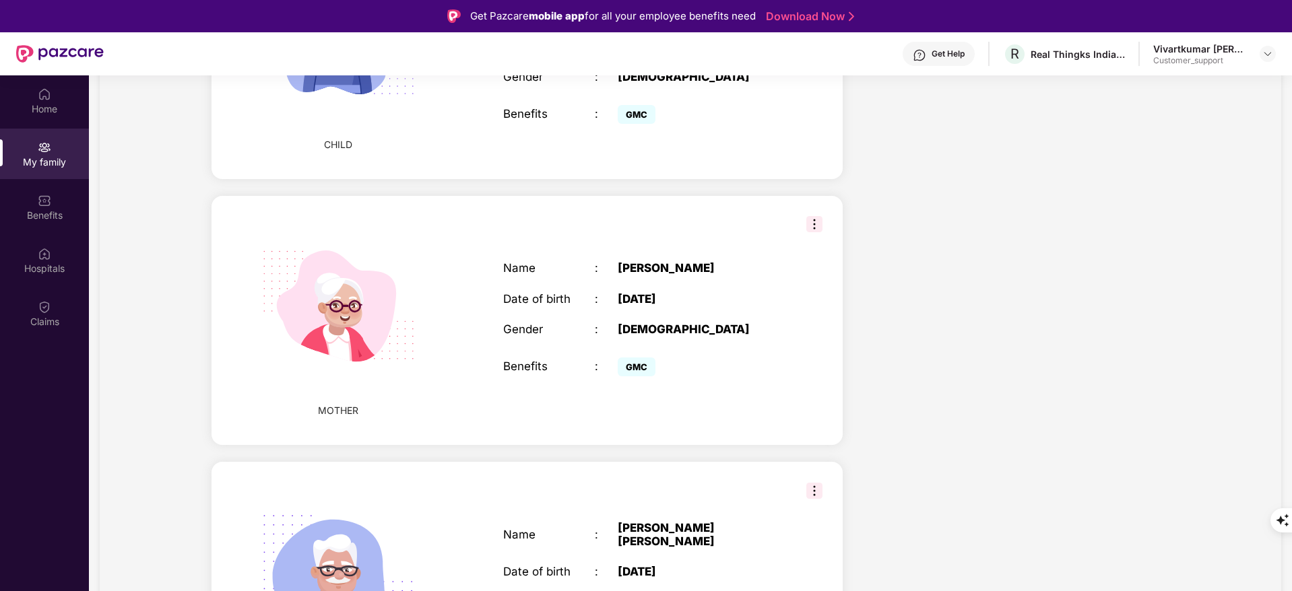
scroll to position [923, 0]
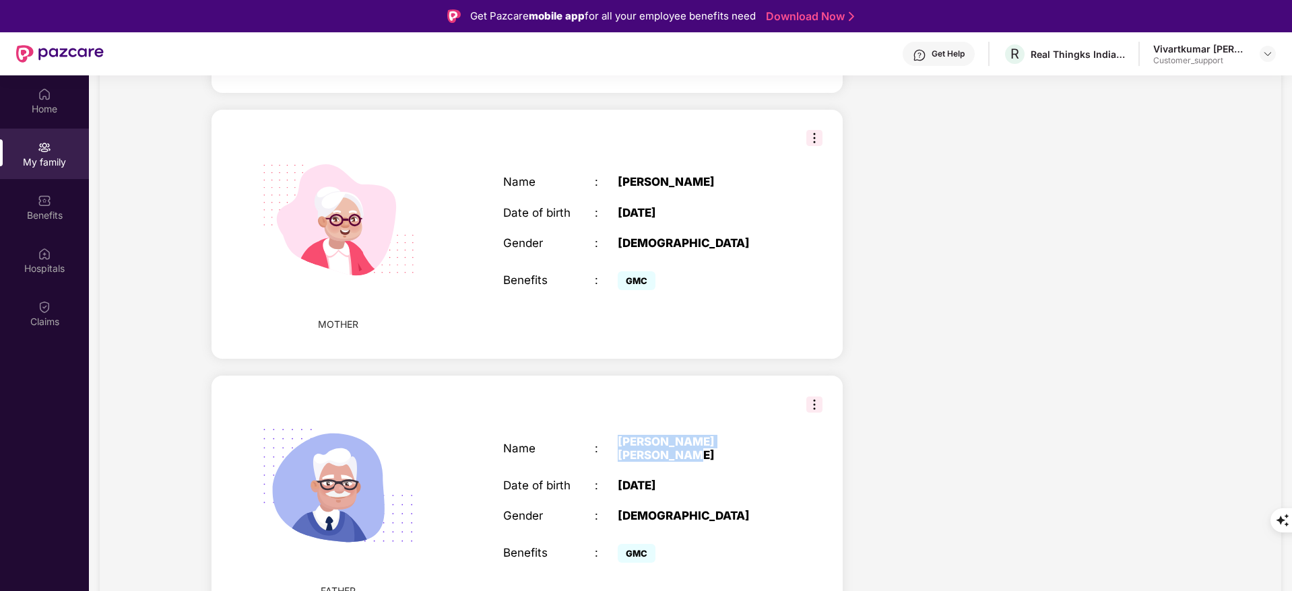
drag, startPoint x: 614, startPoint y: 438, endPoint x: 762, endPoint y: 441, distance: 148.2
click at [762, 441] on div "Name : [PERSON_NAME] [PERSON_NAME]" at bounding box center [640, 448] width 275 height 27
copy div "[PERSON_NAME] [PERSON_NAME]"
drag, startPoint x: 615, startPoint y: 466, endPoint x: 690, endPoint y: 466, distance: 75.4
click at [690, 479] on div "Date of birth : [DEMOGRAPHIC_DATA]" at bounding box center [640, 485] width 275 height 13
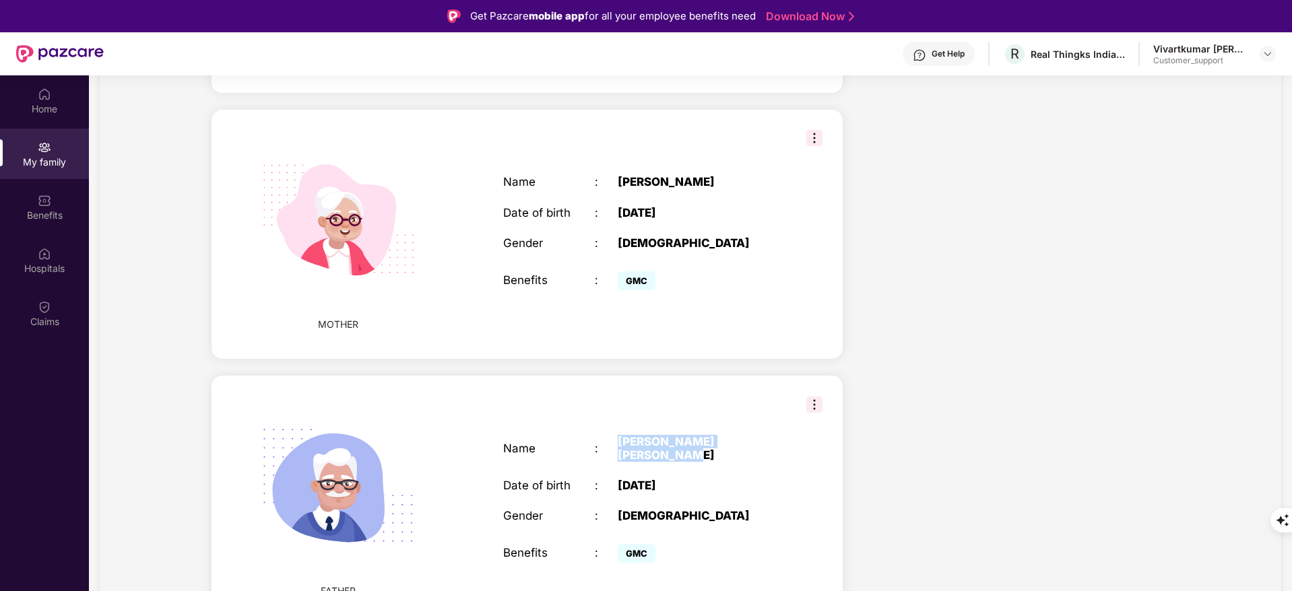
copy div "[DATE]"
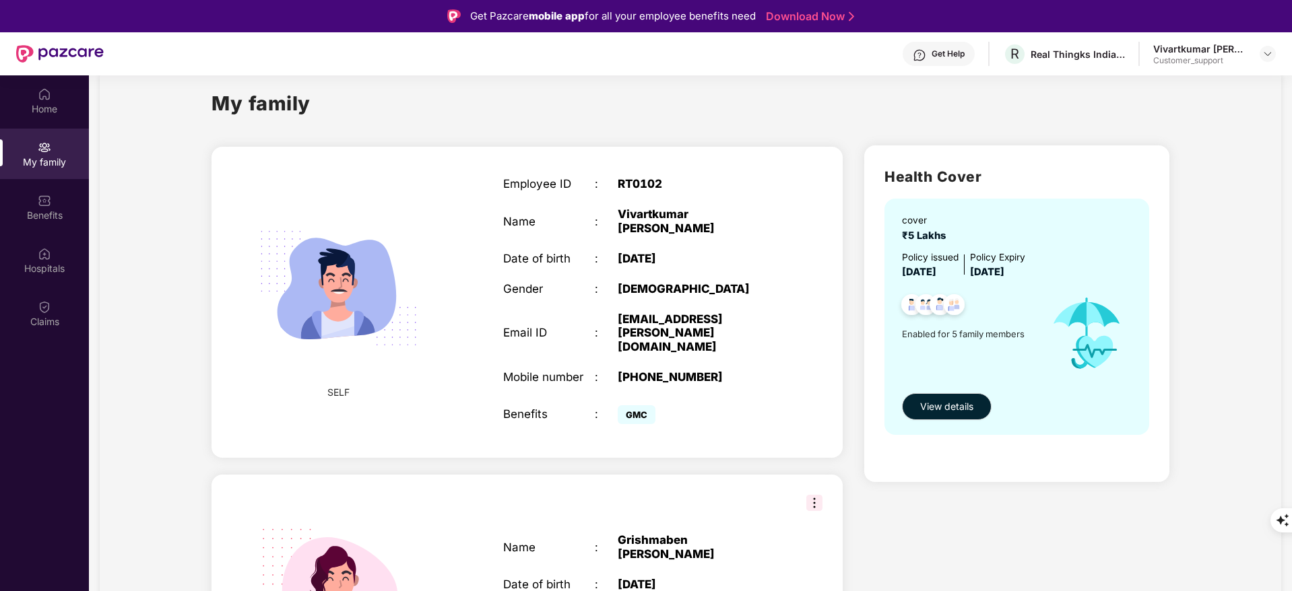
scroll to position [0, 0]
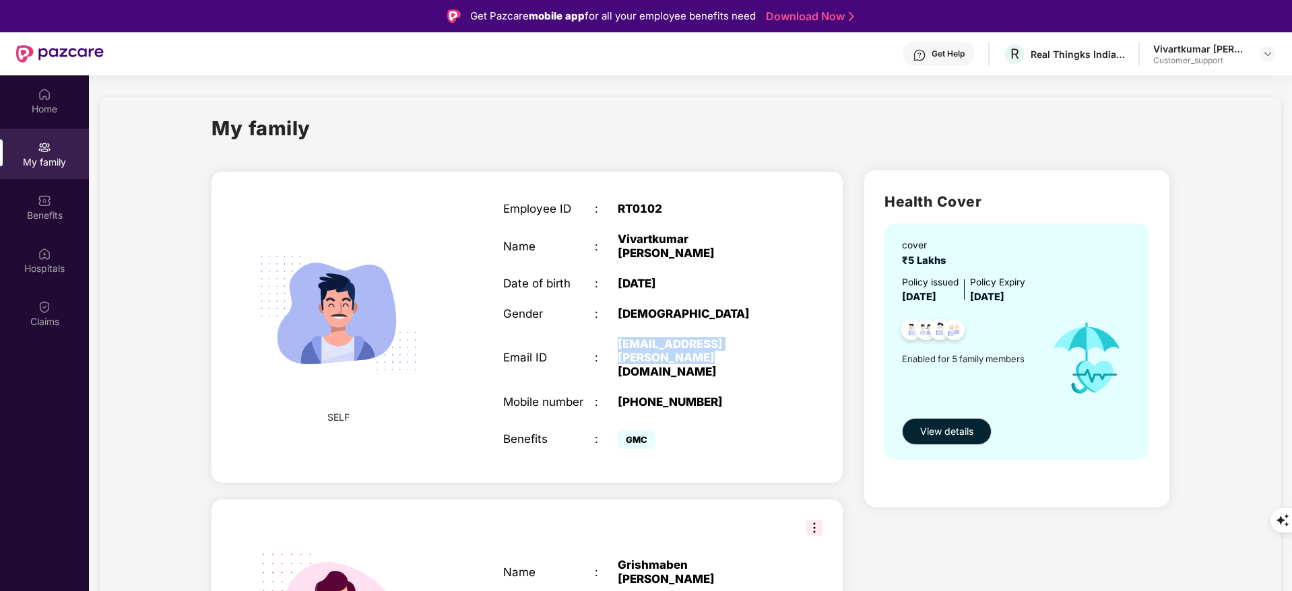
drag, startPoint x: 618, startPoint y: 346, endPoint x: 637, endPoint y: 359, distance: 23.3
click at [637, 359] on div "[EMAIL_ADDRESS][PERSON_NAME][DOMAIN_NAME]" at bounding box center [698, 357] width 160 height 41
copy div "[EMAIL_ADDRESS][PERSON_NAME][DOMAIN_NAME]"
drag, startPoint x: 638, startPoint y: 391, endPoint x: 715, endPoint y: 392, distance: 77.4
click at [715, 395] on div "[PHONE_NUMBER]" at bounding box center [698, 401] width 160 height 13
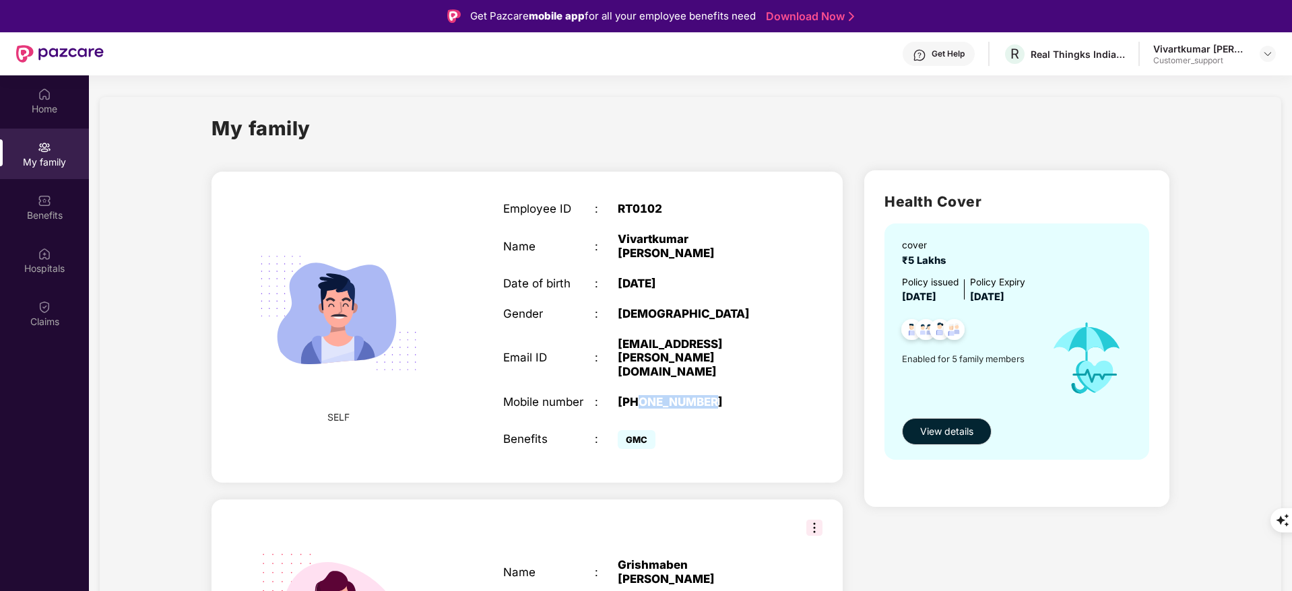
copy div "8087355351"
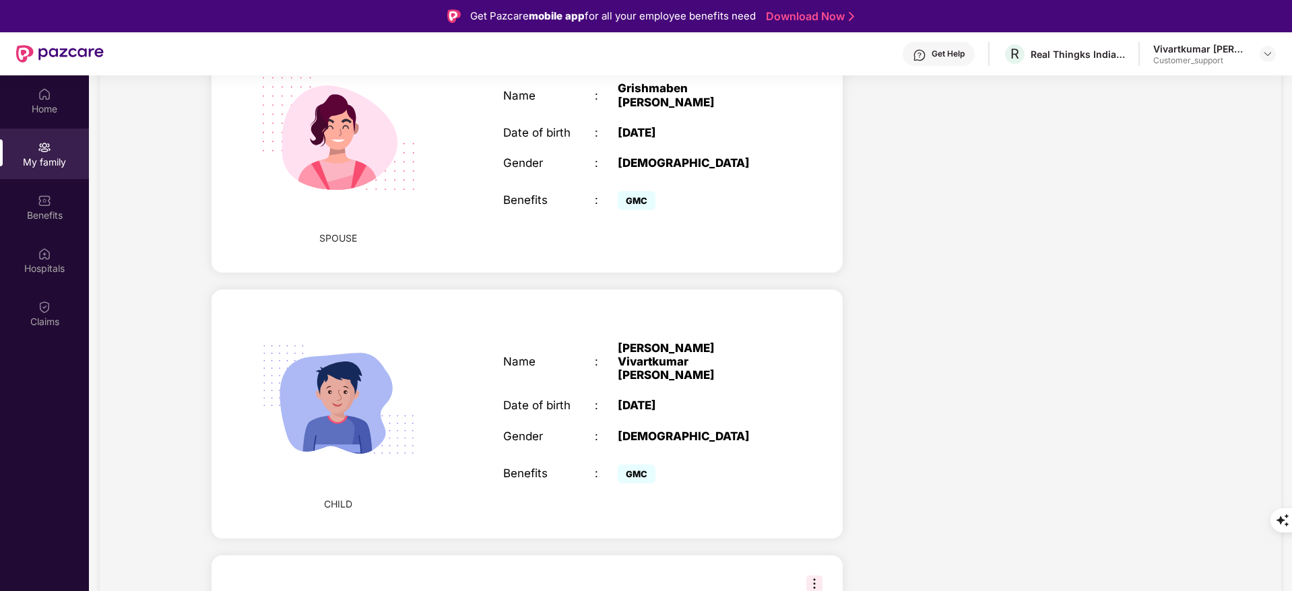
scroll to position [479, 0]
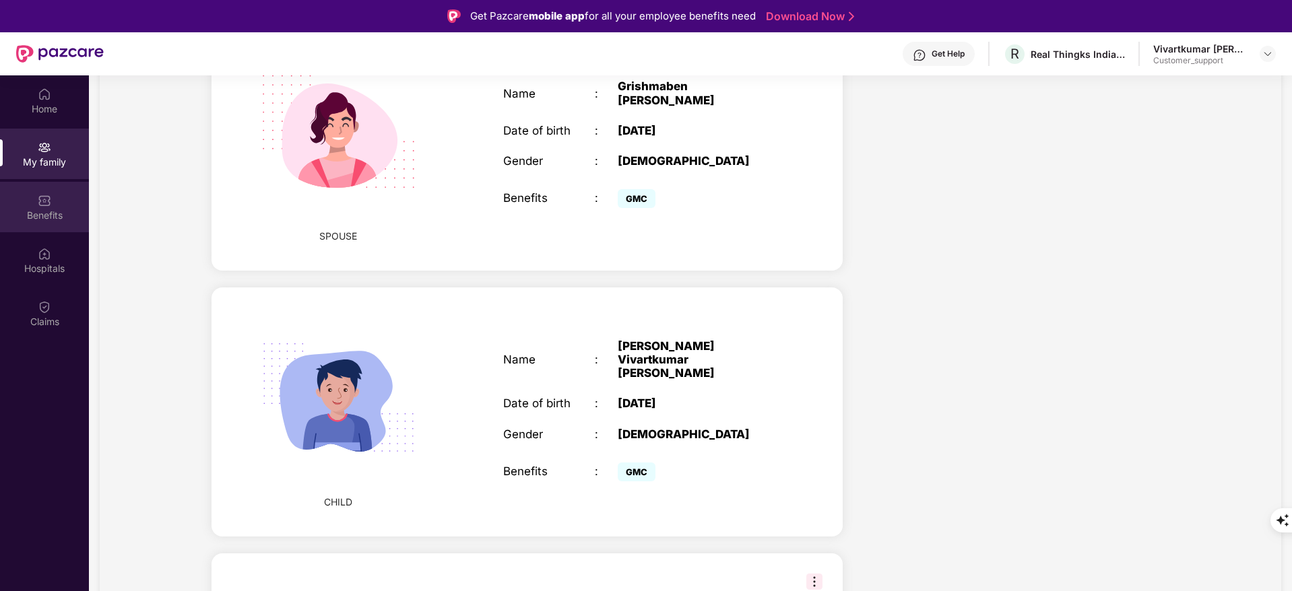
click at [63, 227] on div "Benefits" at bounding box center [44, 207] width 89 height 51
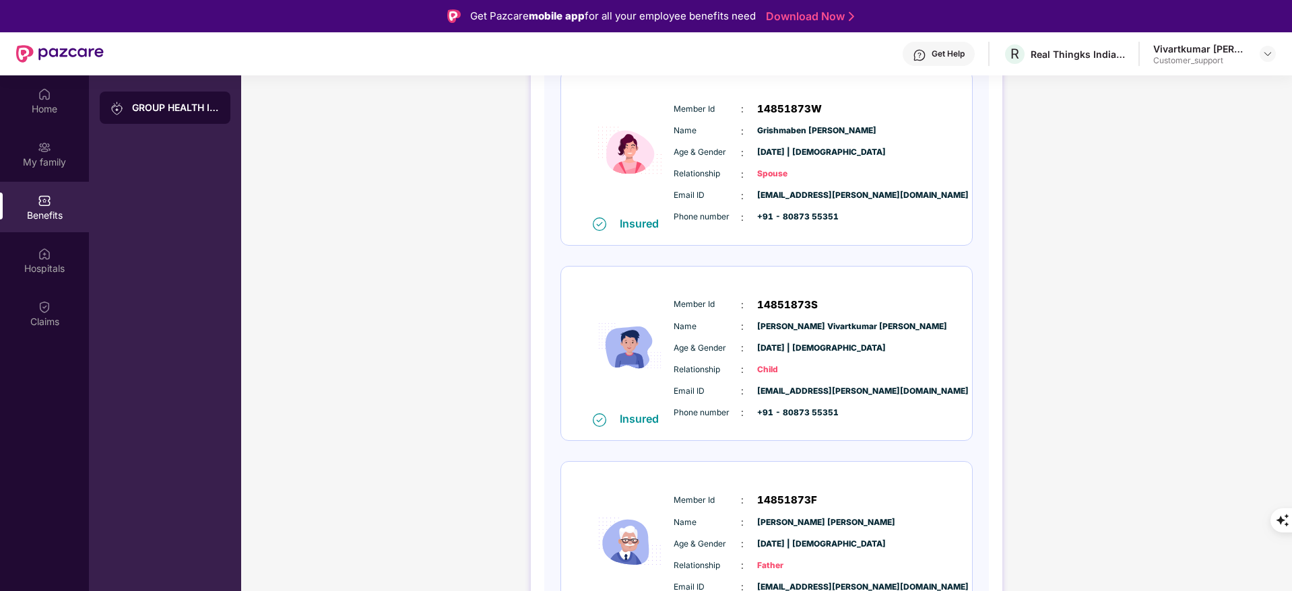
scroll to position [651, 0]
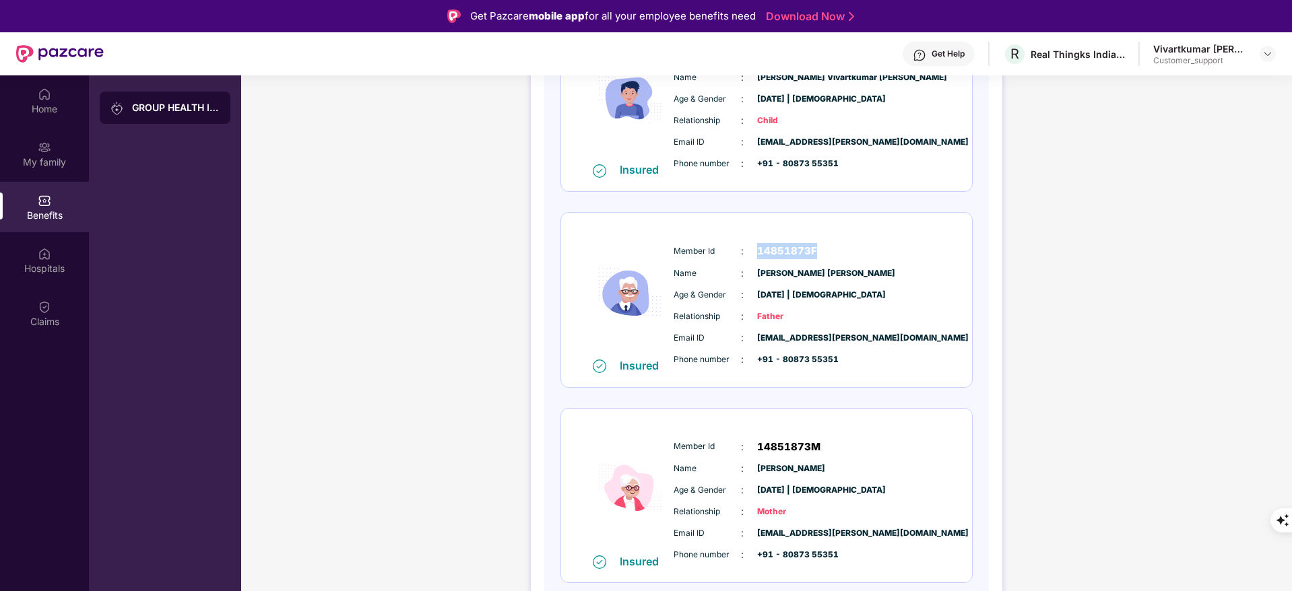
drag, startPoint x: 750, startPoint y: 252, endPoint x: 816, endPoint y: 254, distance: 66.0
click at [816, 254] on div "Member Id : 14851873F" at bounding box center [806, 251] width 267 height 16
copy span "14851873F"
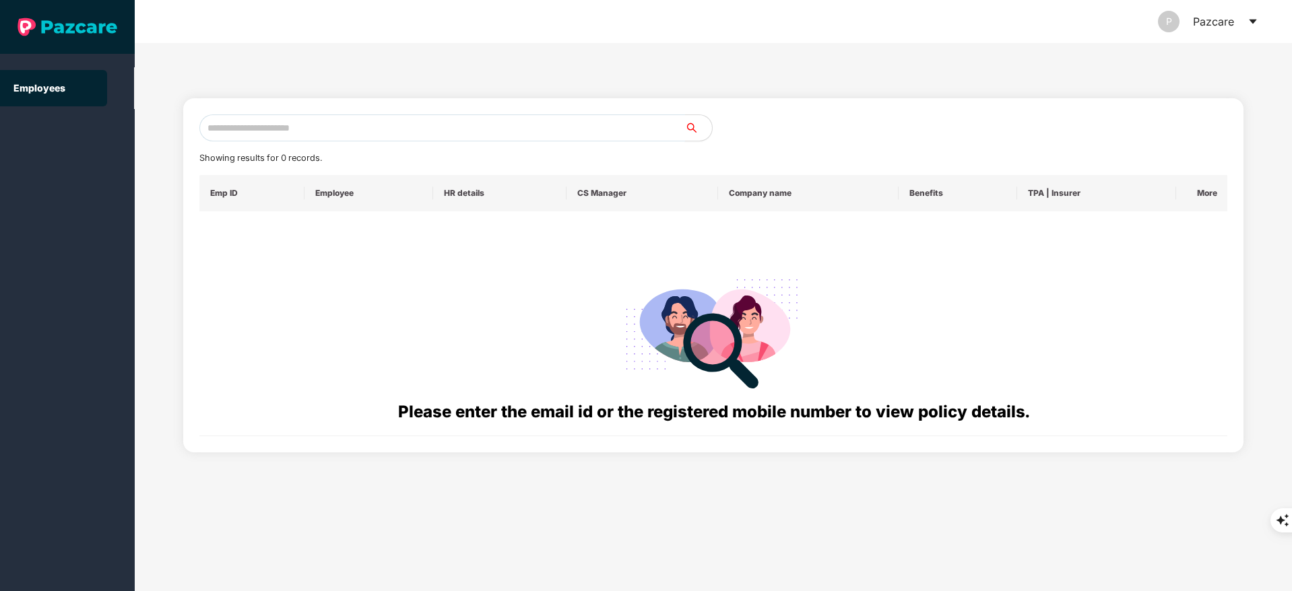
click at [268, 124] on input "text" at bounding box center [442, 127] width 486 height 27
paste input "**********"
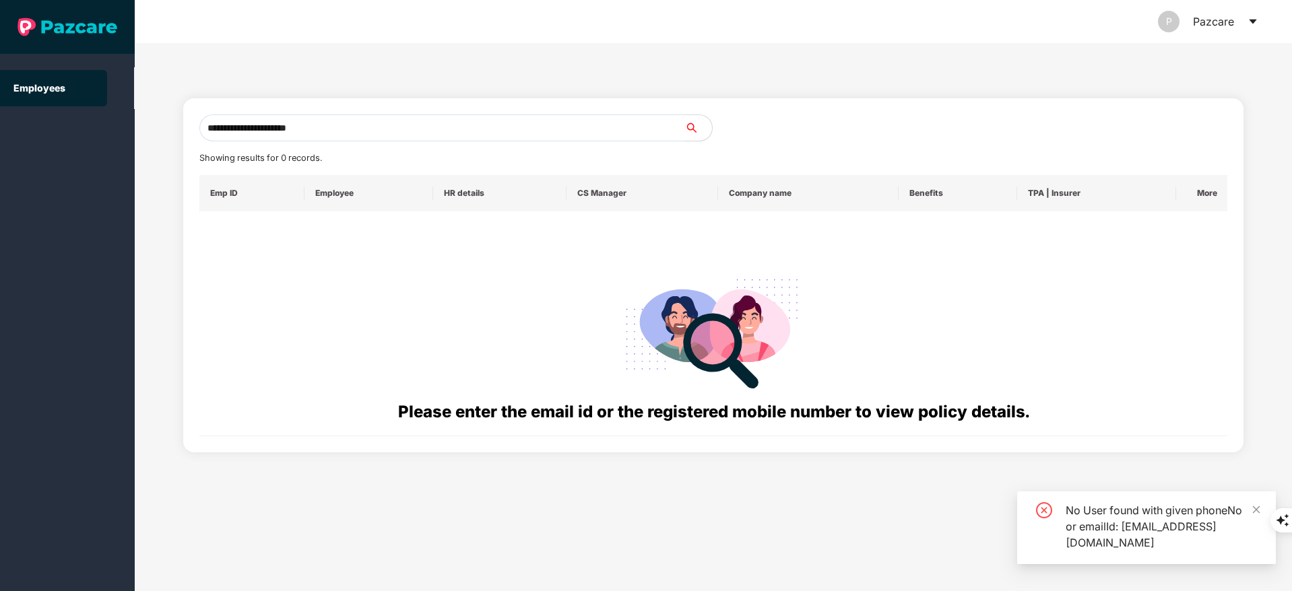
type input "**********"
